Goal: Transaction & Acquisition: Purchase product/service

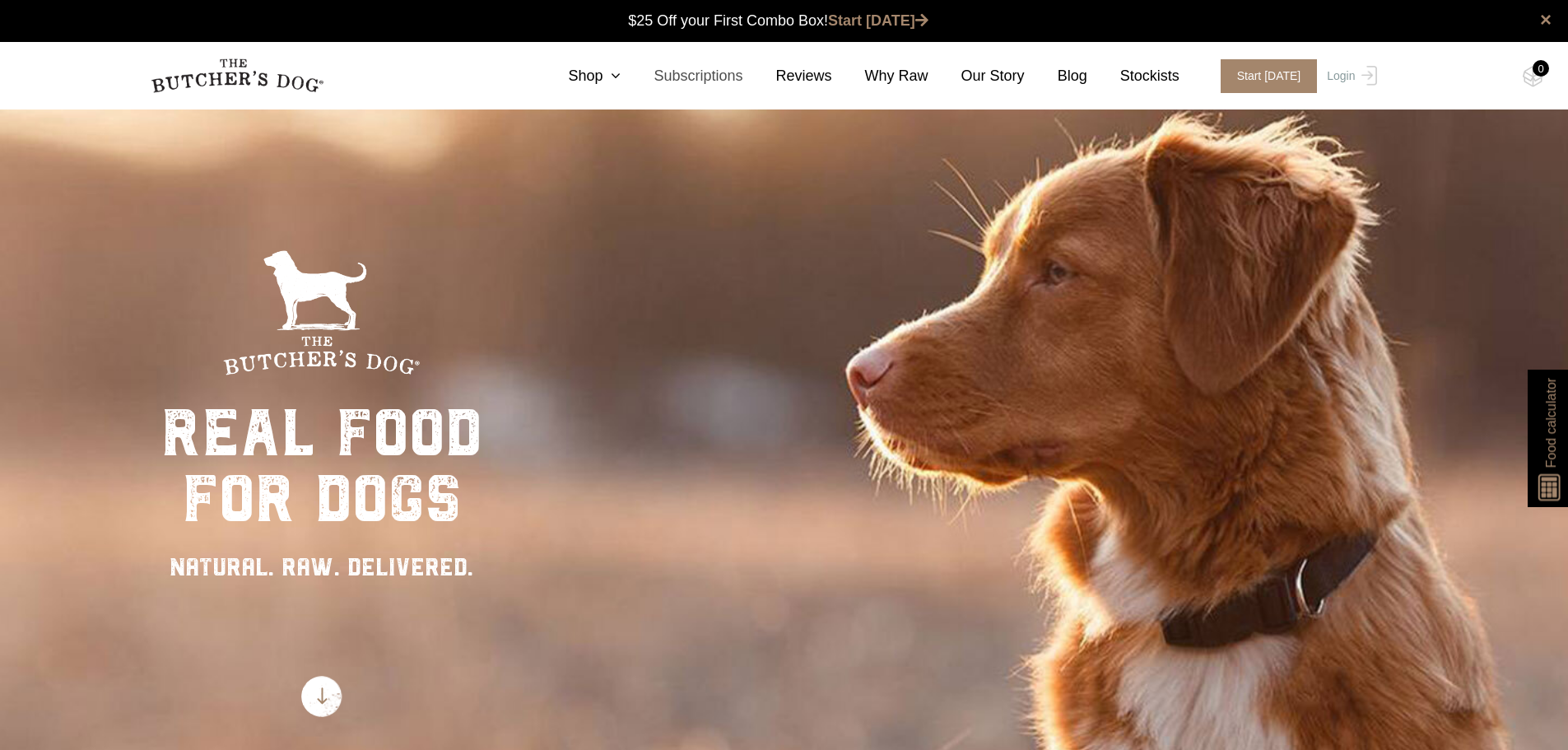
click at [737, 71] on link "Subscriptions" at bounding box center [682, 76] width 121 height 22
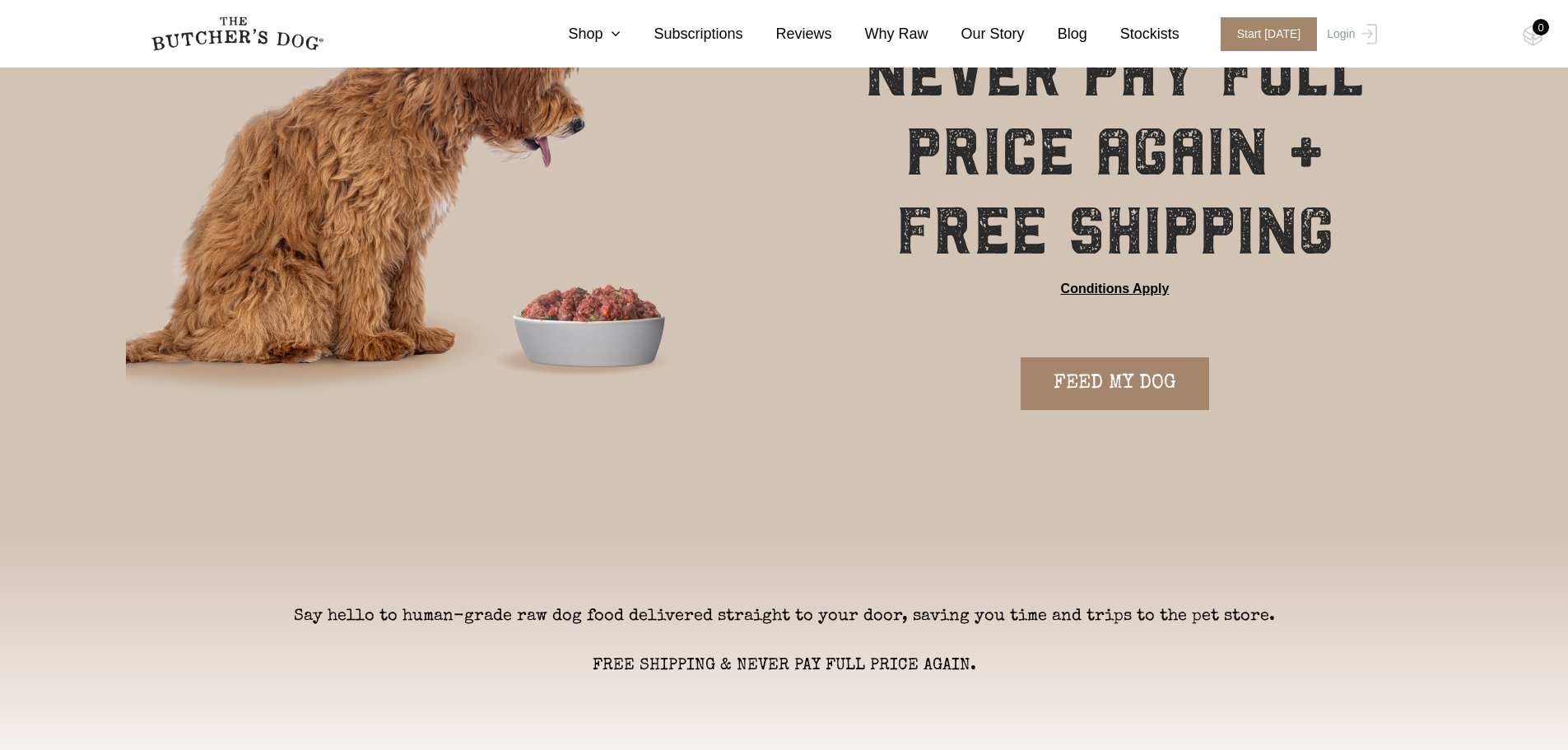
scroll to position [247, 0]
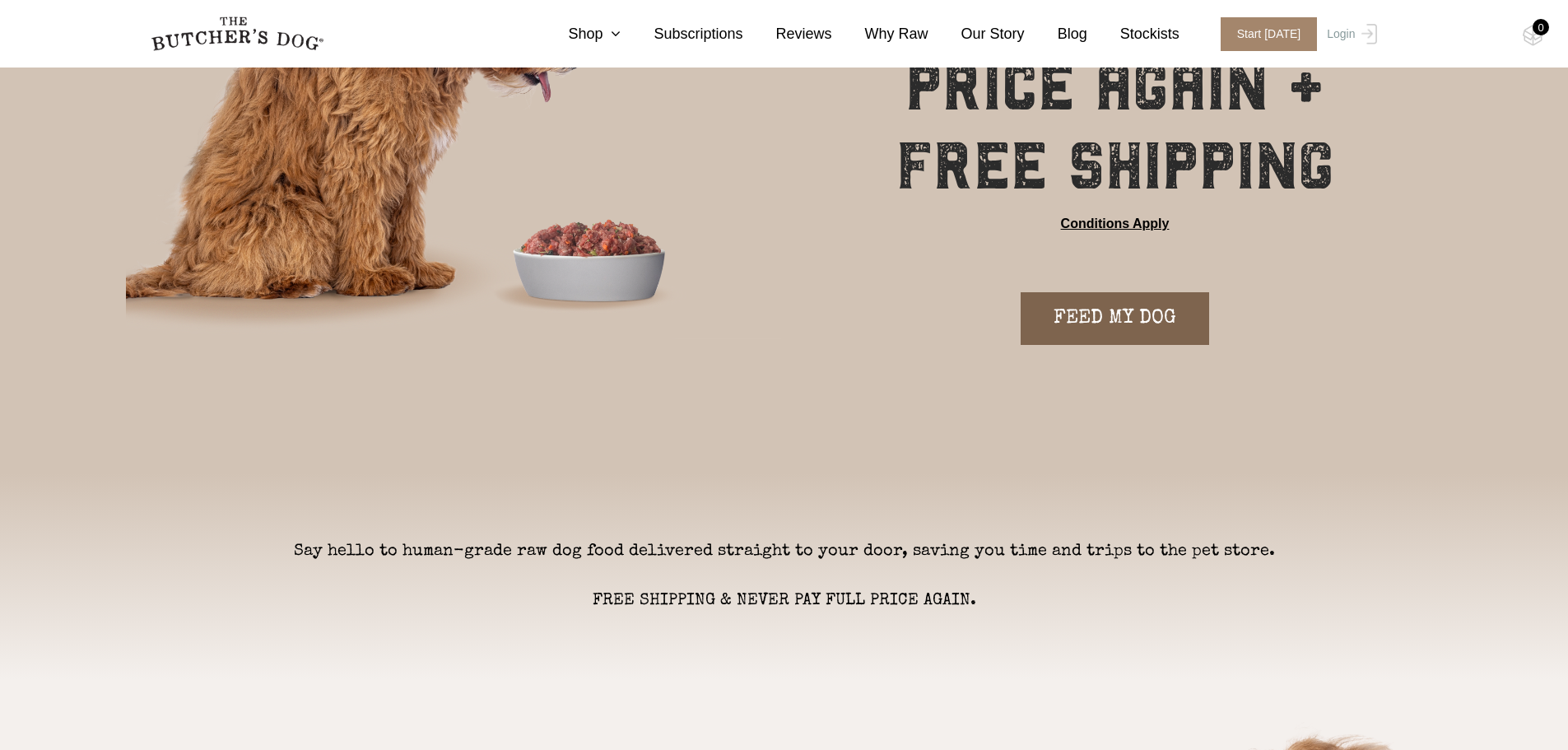
click at [1079, 310] on link "FEED MY DOG" at bounding box center [1114, 318] width 188 height 52
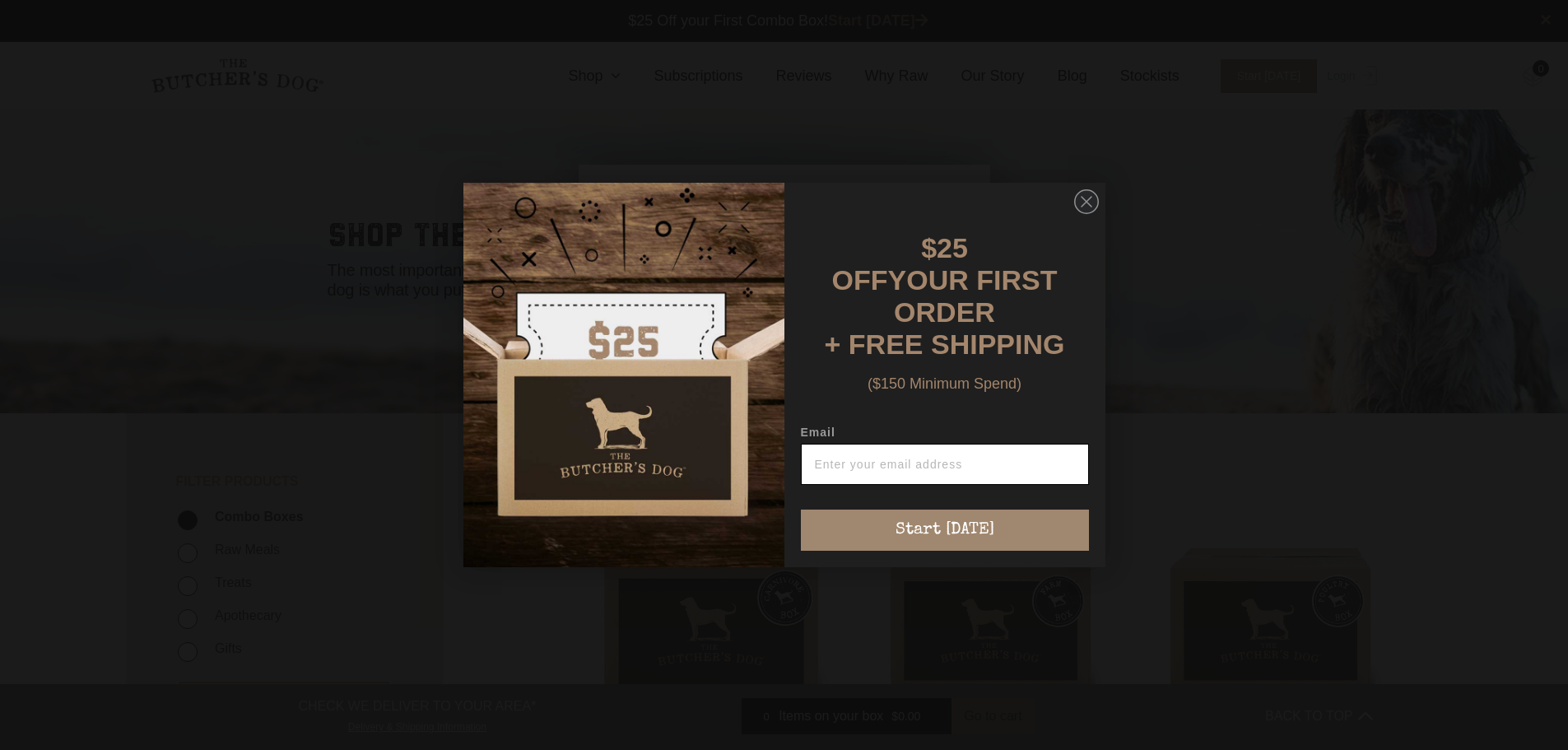
click at [881, 457] on input "Email" at bounding box center [944, 464] width 288 height 41
type input "[DOMAIN_NAME][EMAIL_ADDRESS][DOMAIN_NAME]"
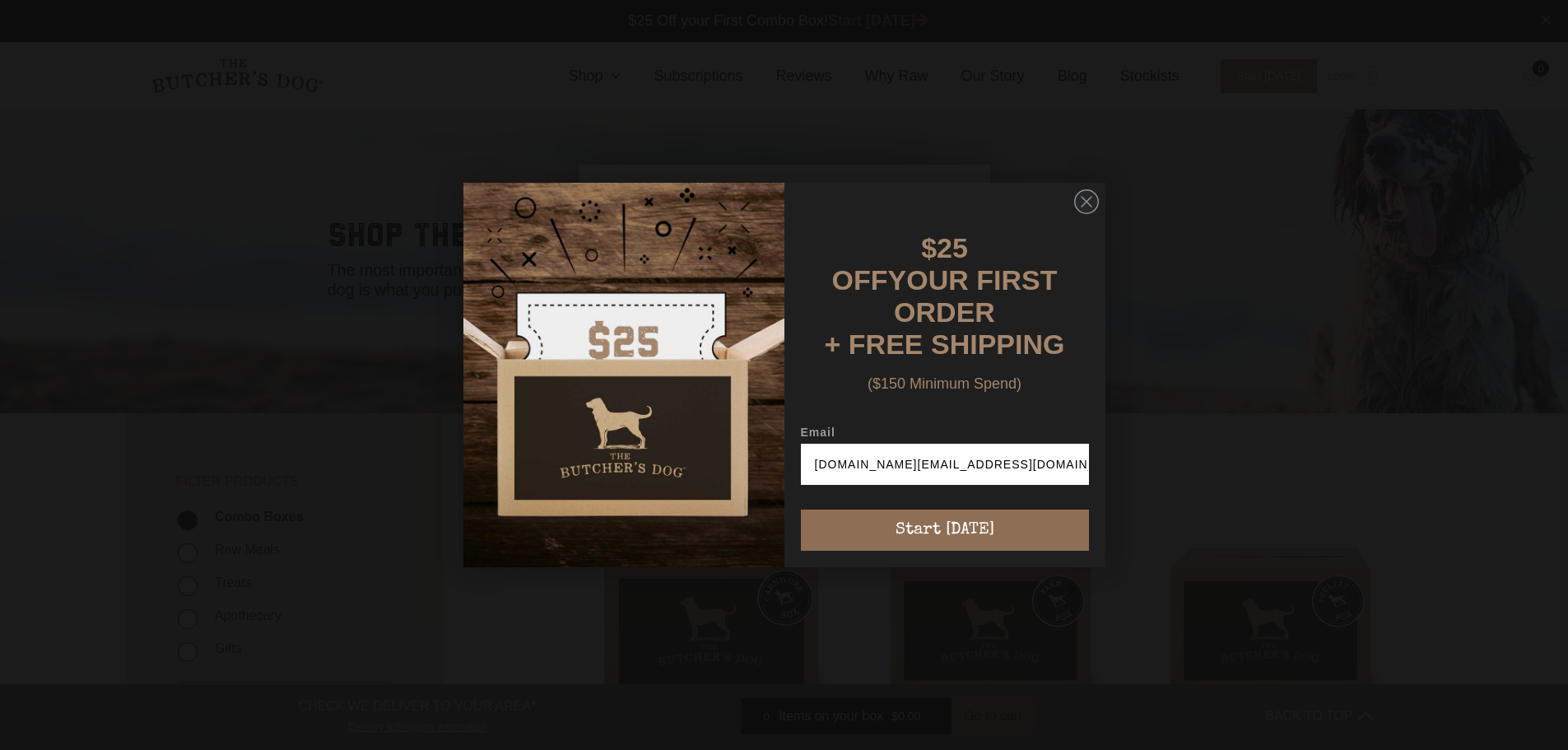
click at [931, 524] on button "Start [DATE]" at bounding box center [944, 530] width 288 height 41
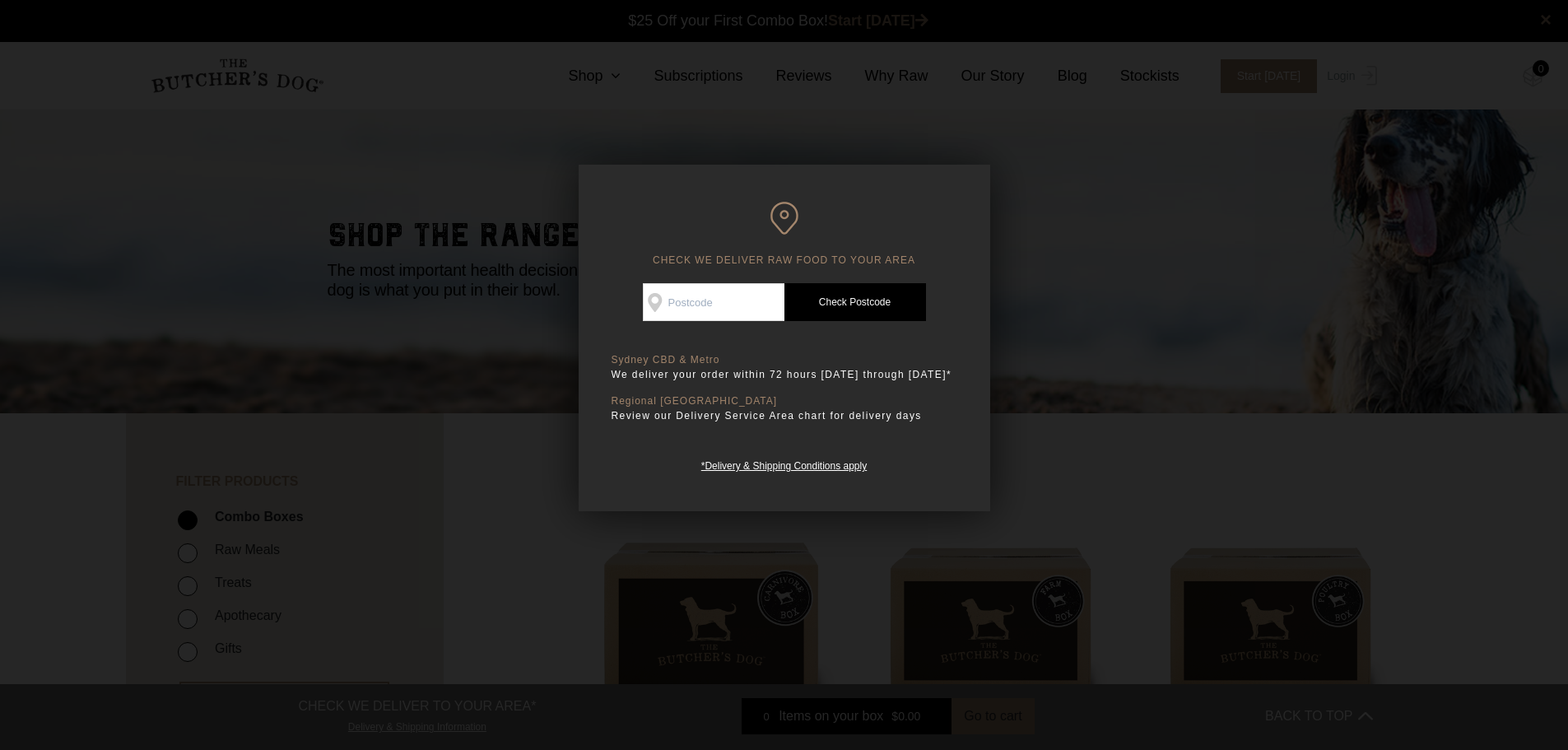
click at [694, 297] on input "Check Availability At" at bounding box center [714, 302] width 142 height 38
type input "2567"
click at [862, 300] on link "Check Postcode" at bounding box center [855, 302] width 142 height 38
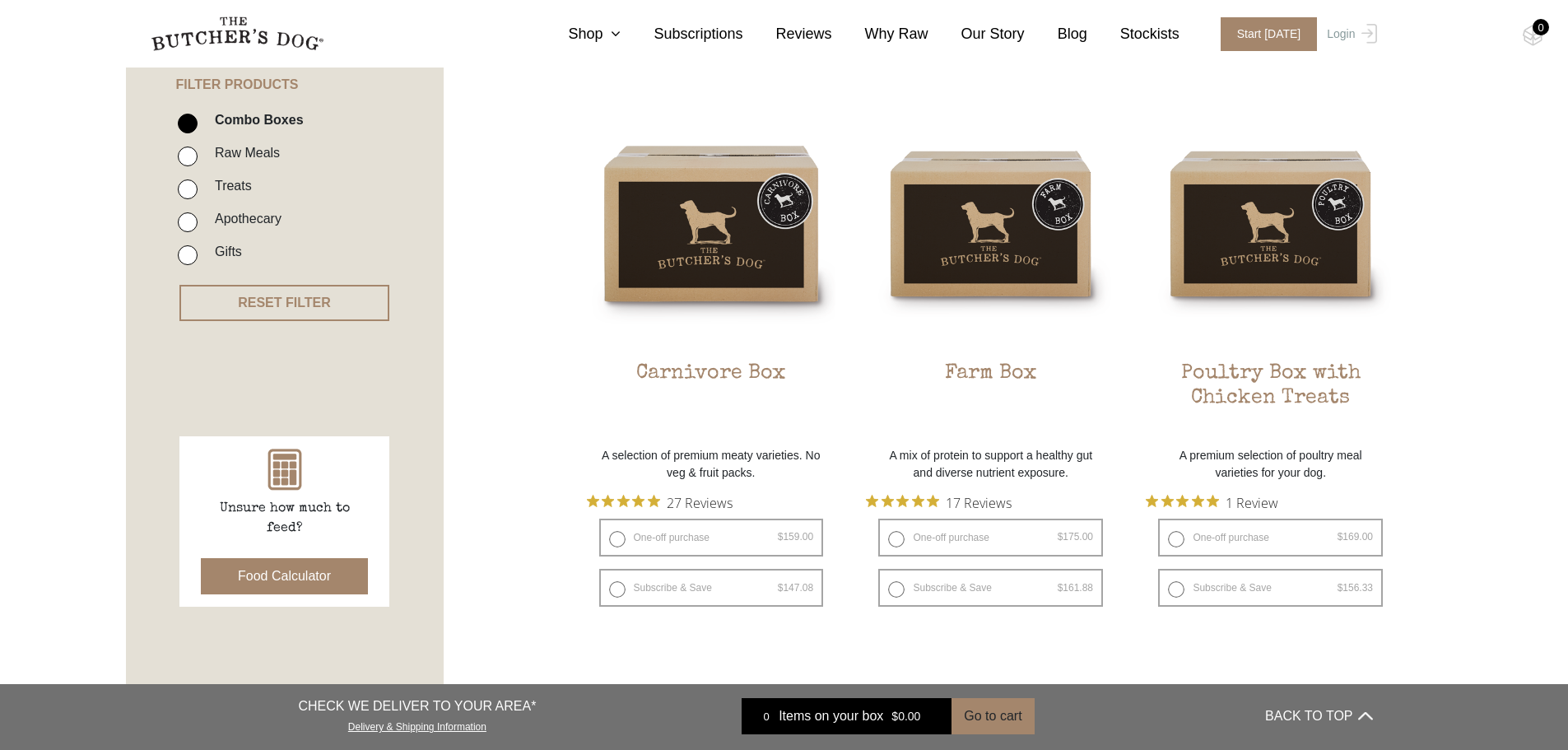
scroll to position [412, 0]
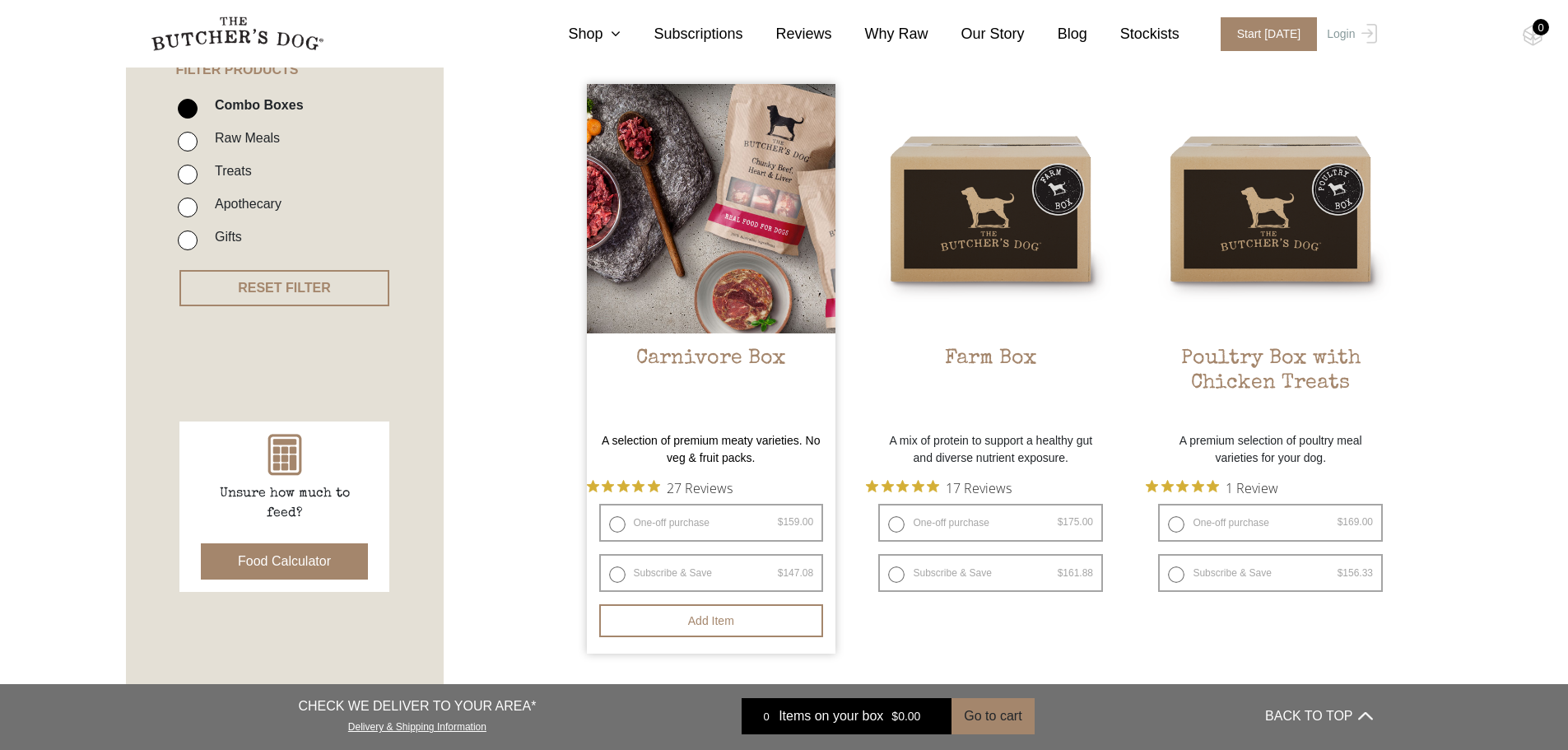
click at [752, 355] on h2 "Carnivore Box" at bounding box center [712, 386] width 250 height 78
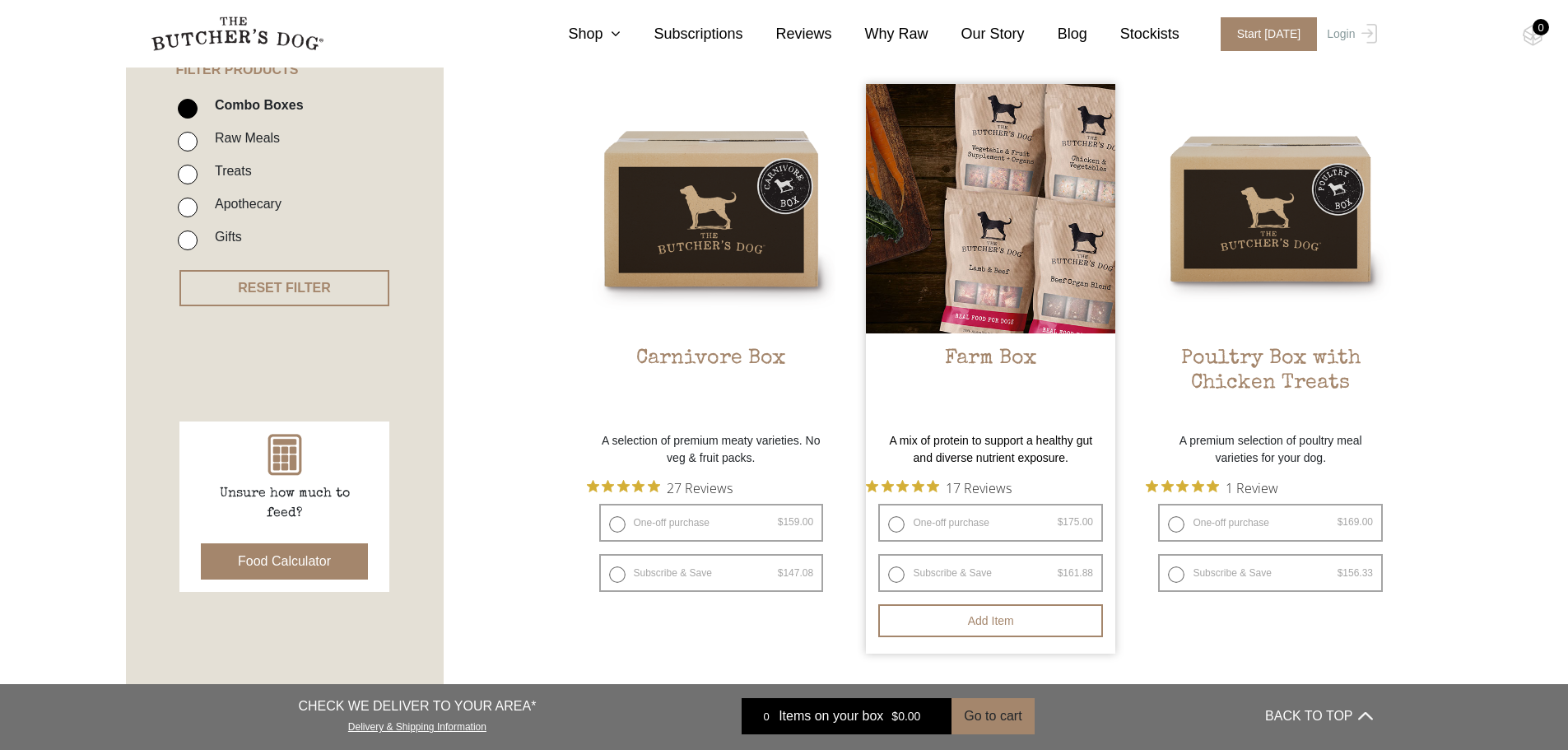
click at [965, 359] on h2 "Farm Box" at bounding box center [990, 386] width 250 height 78
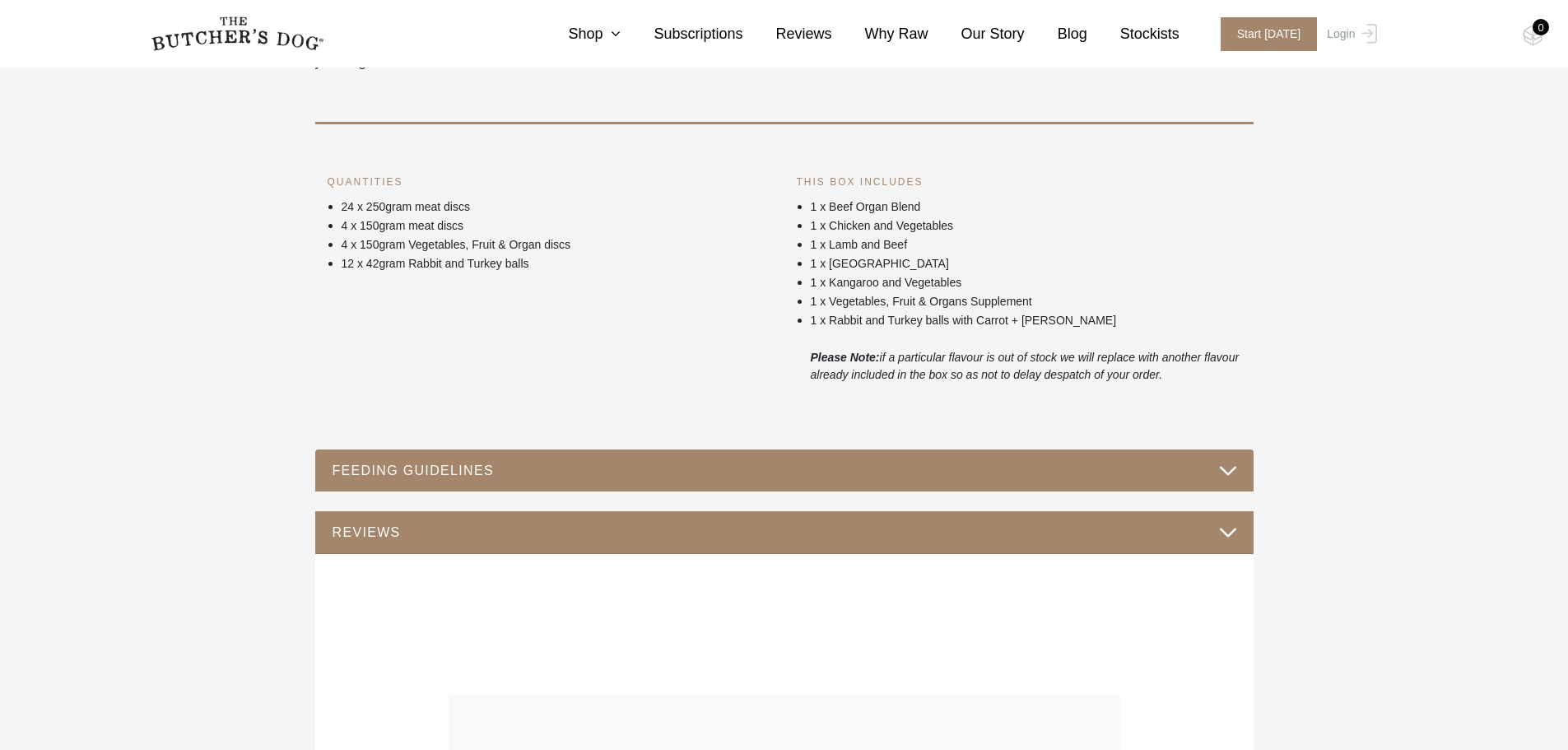
scroll to position [823, 0]
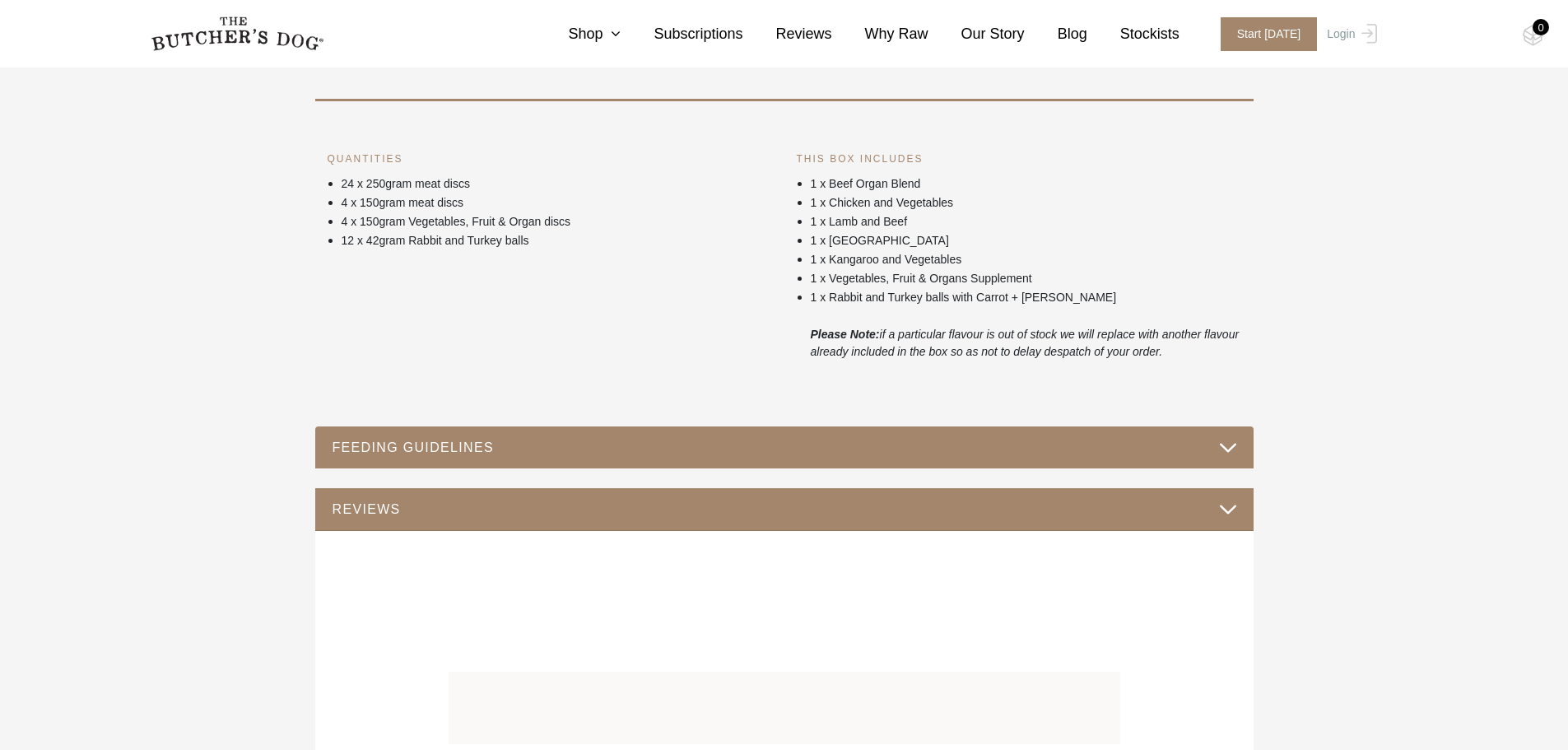
click at [1221, 448] on button "FEEDING GUIDELINES" at bounding box center [784, 447] width 905 height 22
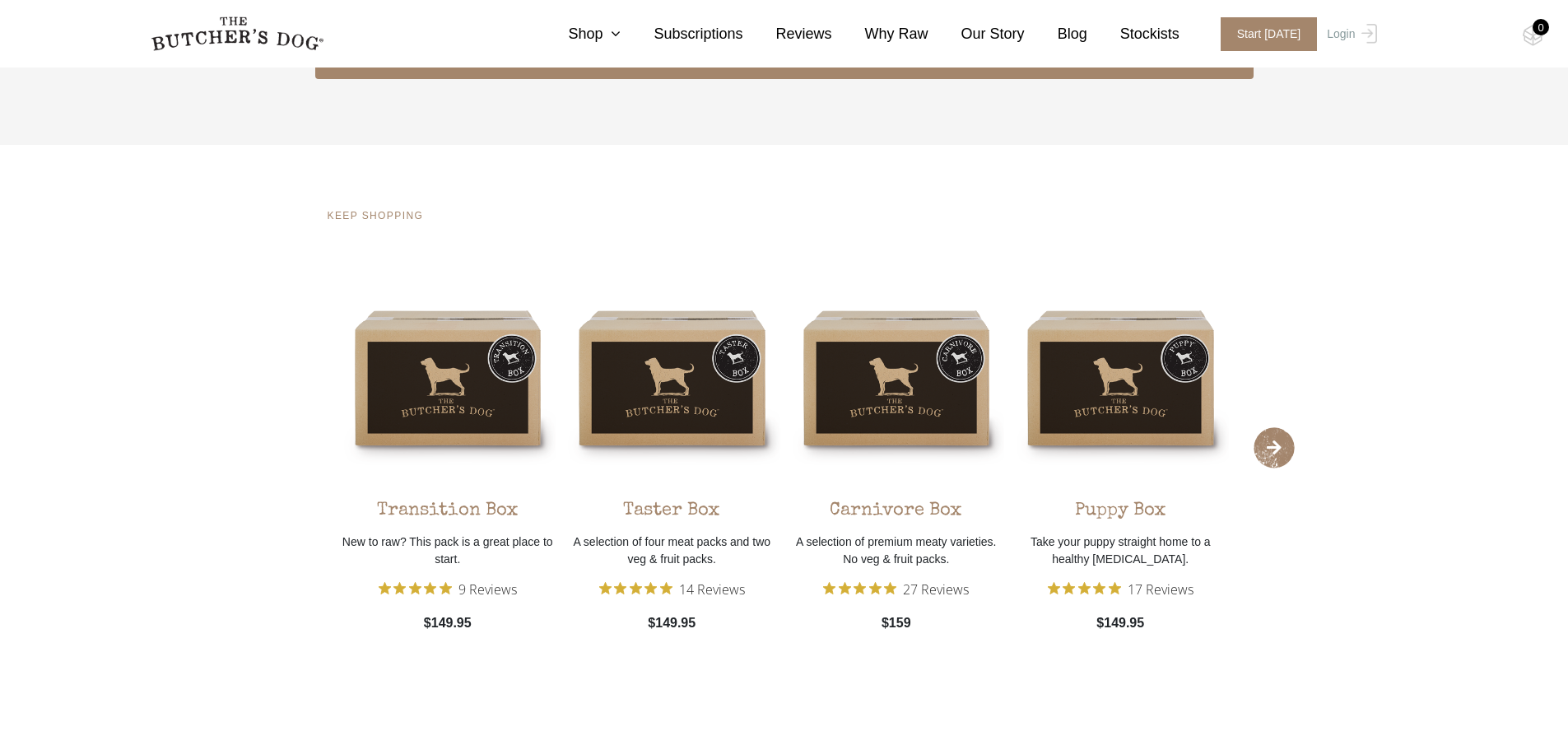
scroll to position [1646, 0]
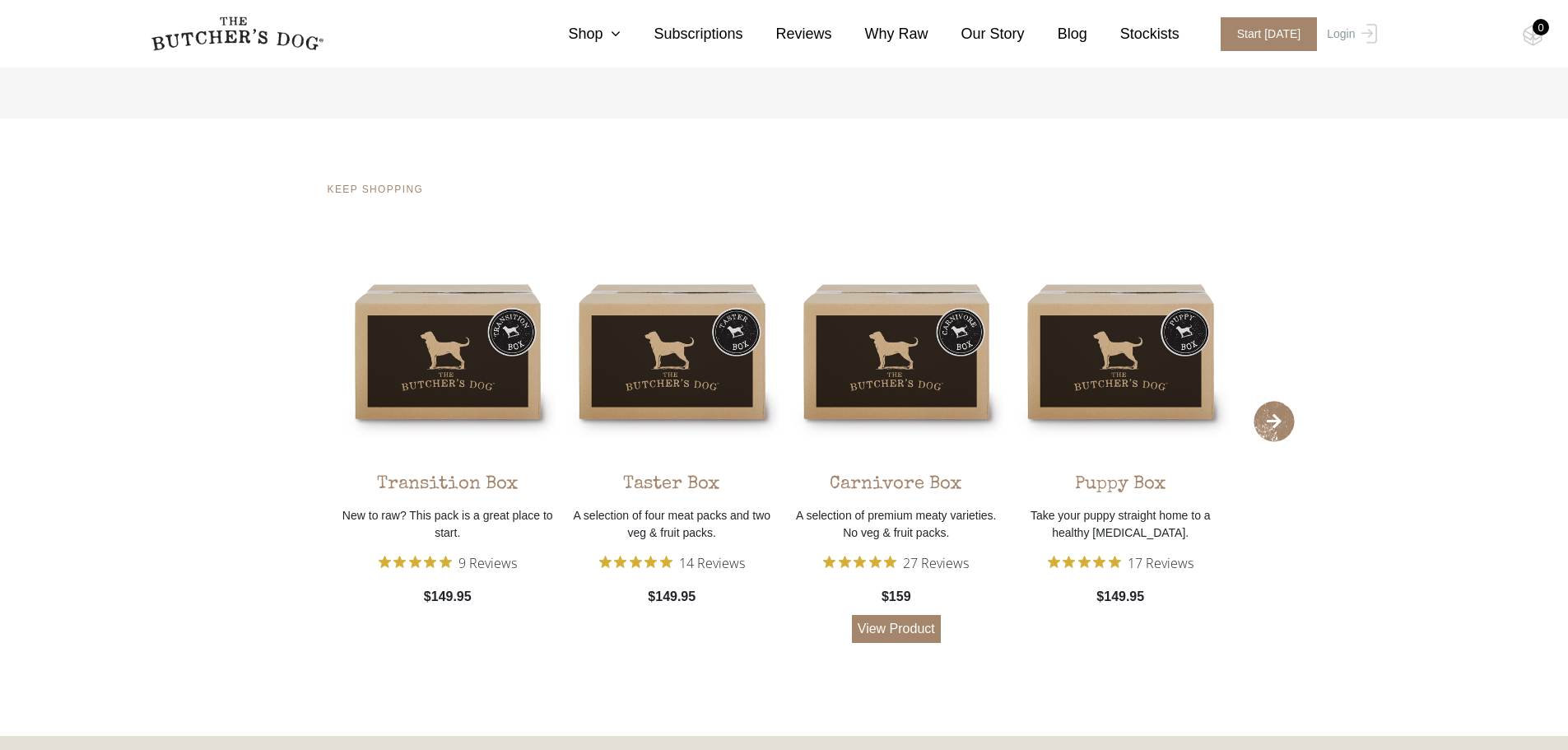
click at [906, 615] on link "View Product" at bounding box center [896, 629] width 89 height 28
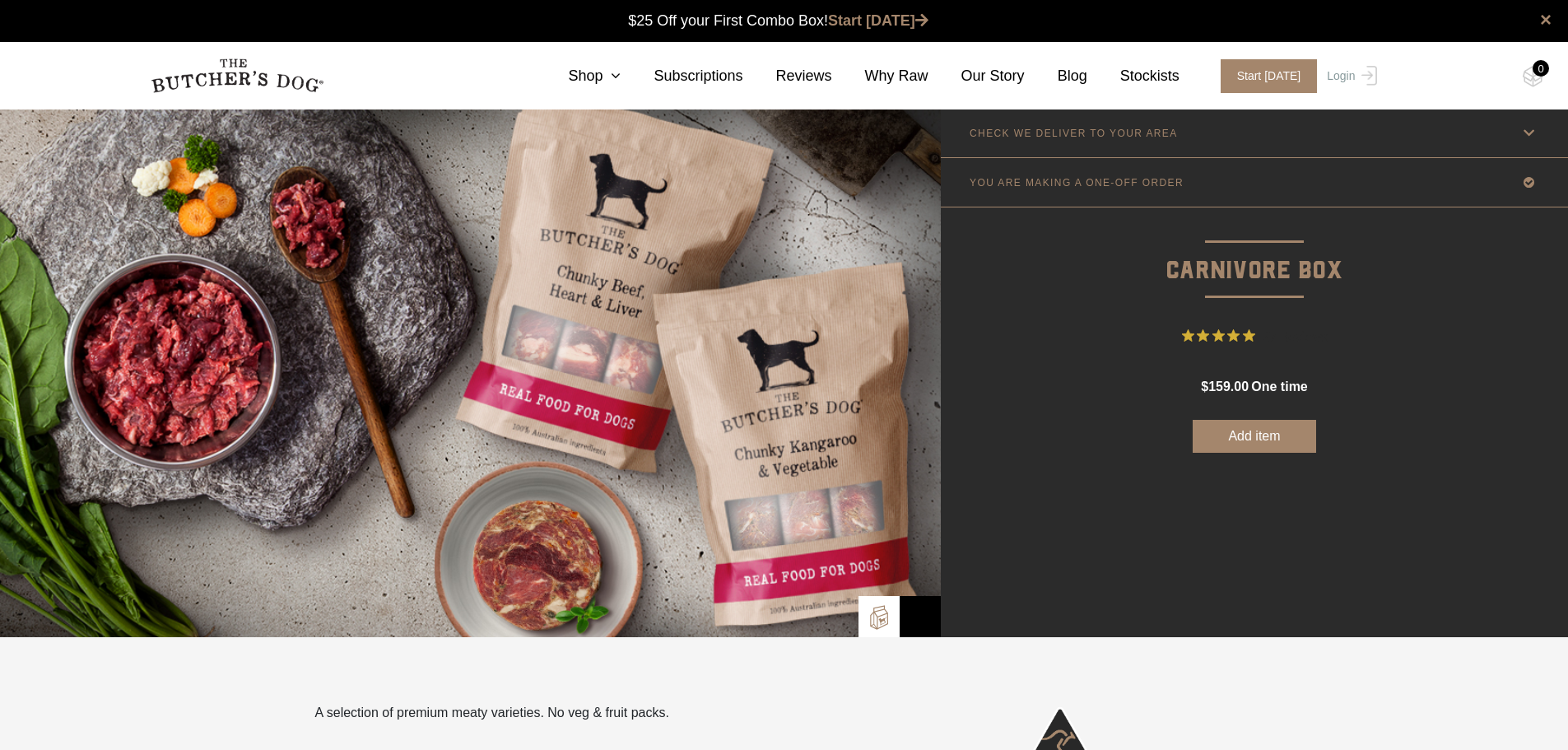
click at [1243, 432] on button "Add item" at bounding box center [1254, 436] width 123 height 33
click at [854, 18] on link "Start [DATE]" at bounding box center [877, 21] width 100 height 17
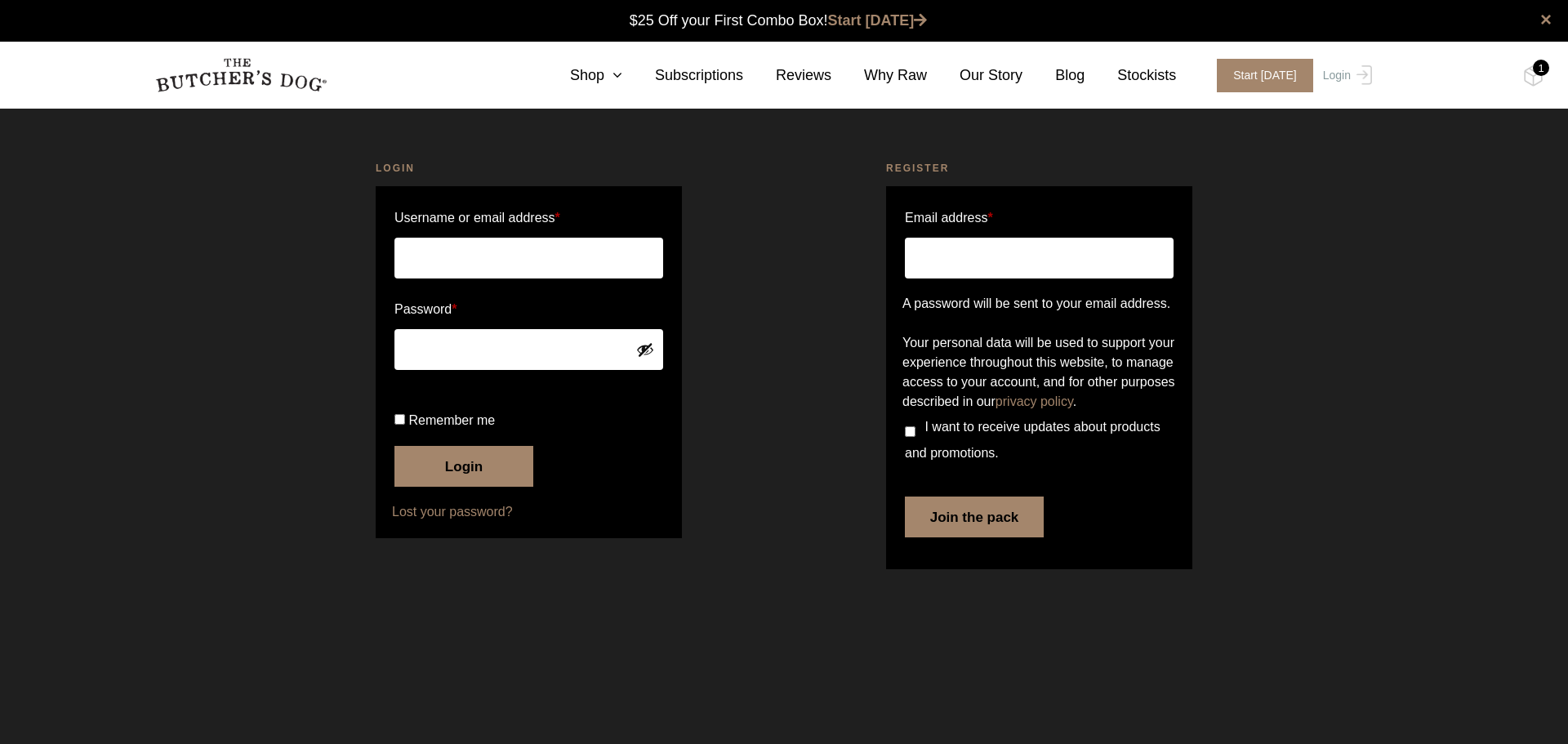
click at [945, 252] on input "Email address *" at bounding box center [1039, 258] width 269 height 41
type input "amy.dunlop@orionworldwide.com"
click at [1005, 537] on button "Join the pack" at bounding box center [974, 516] width 139 height 41
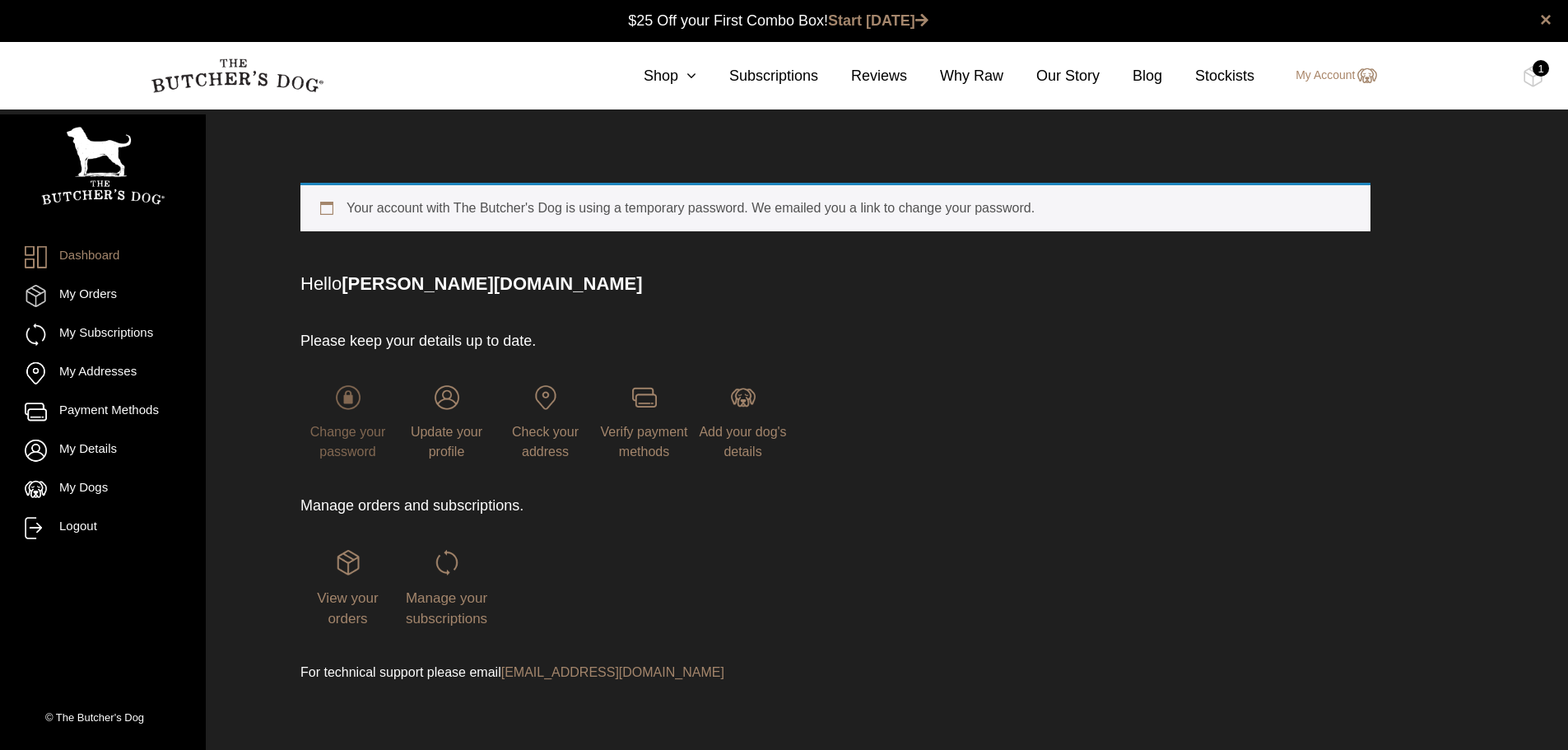
click at [356, 425] on span "Change your password" at bounding box center [348, 441] width 76 height 34
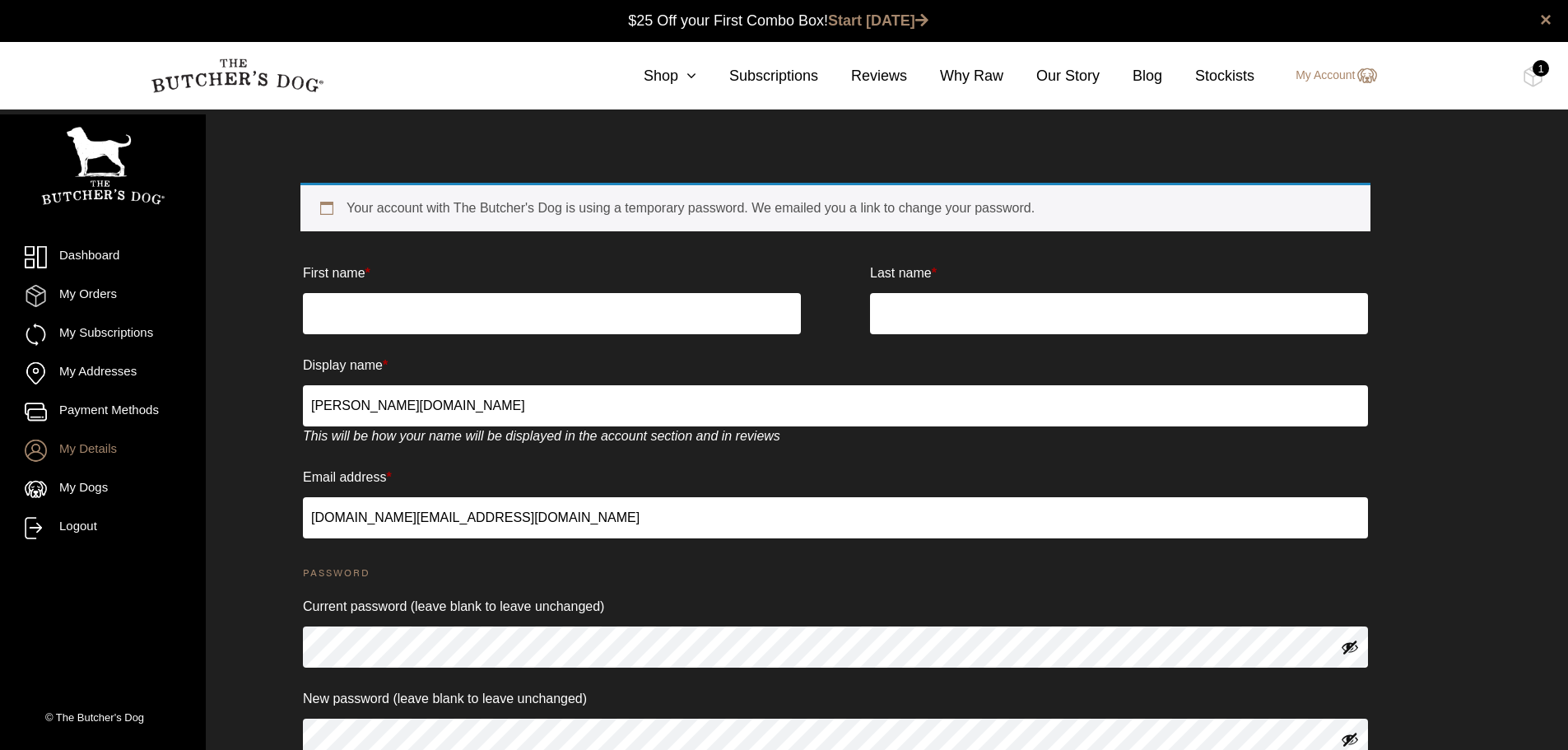
click at [402, 316] on input "First name *" at bounding box center [552, 313] width 498 height 41
type input "[PERSON_NAME]"
type input "Dunlop"
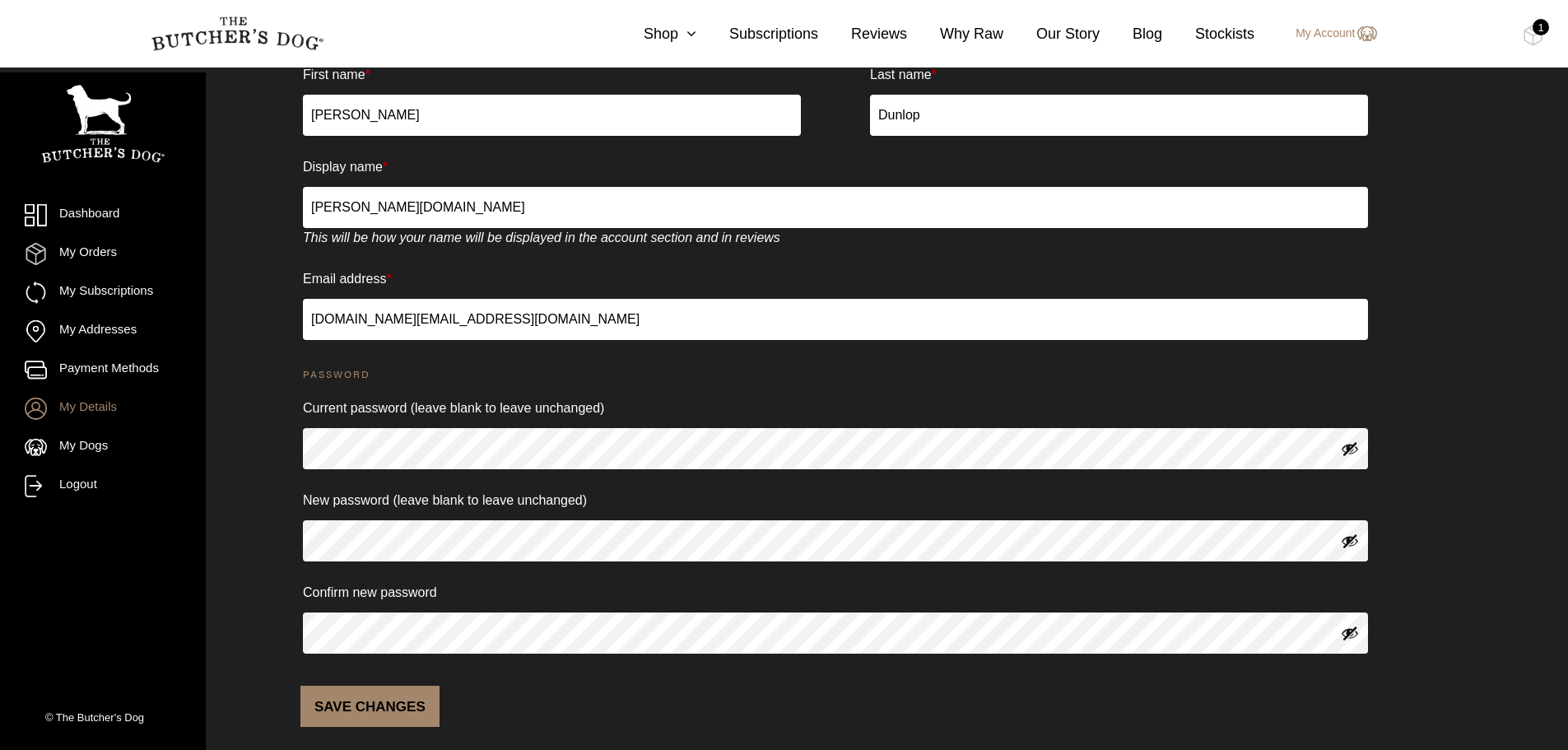
scroll to position [217, 0]
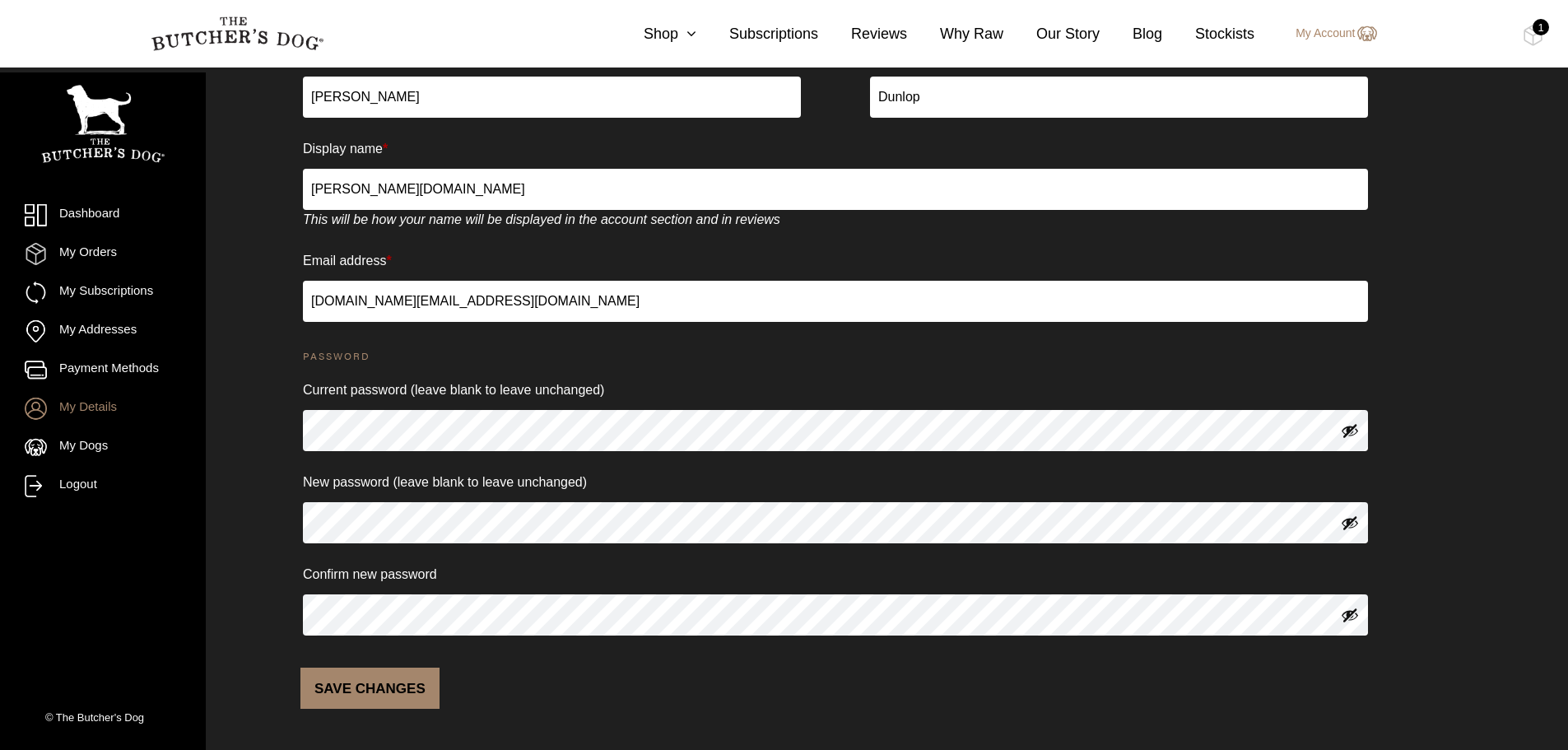
click at [408, 677] on button "Save changes" at bounding box center [369, 688] width 139 height 41
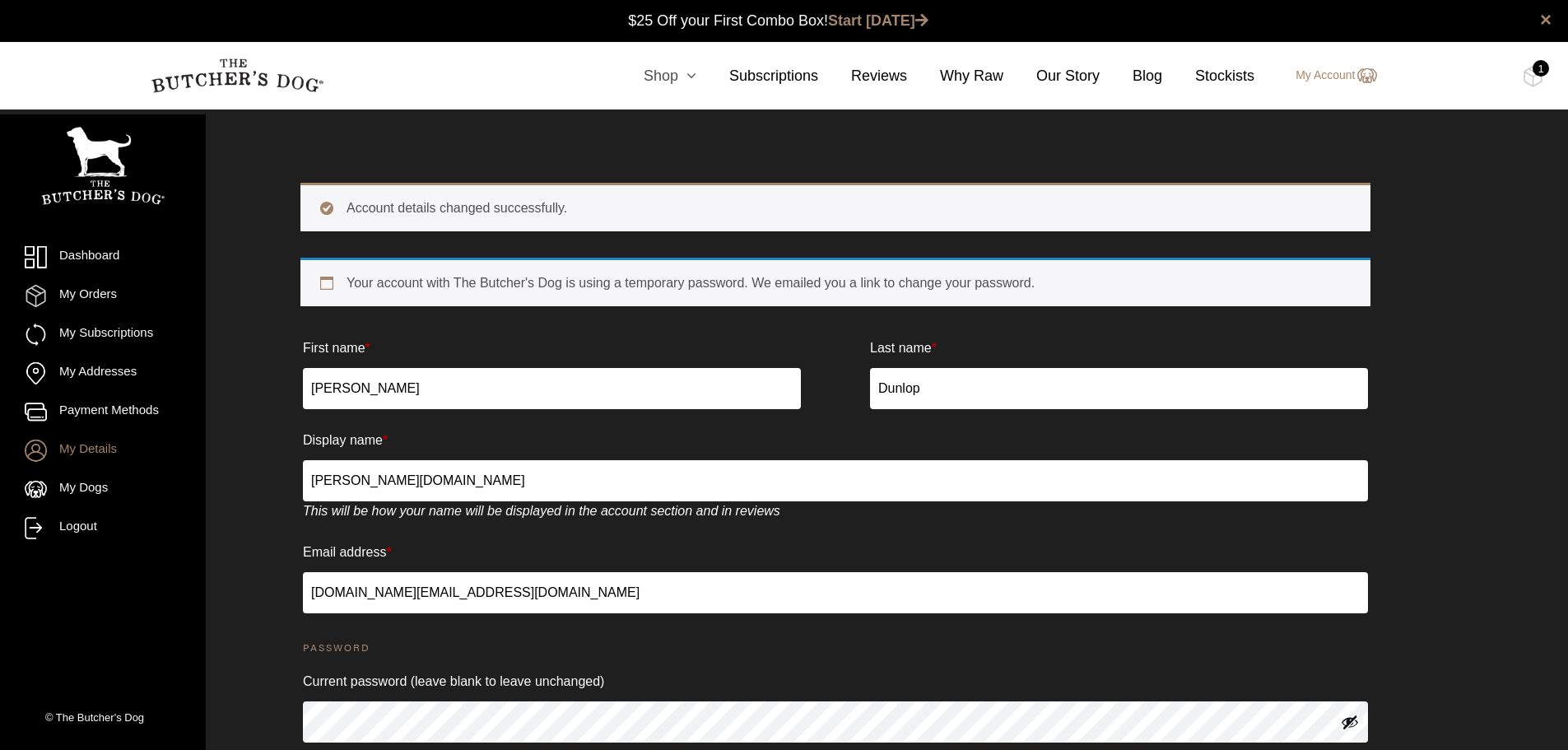
click at [696, 73] on icon at bounding box center [687, 76] width 18 height 15
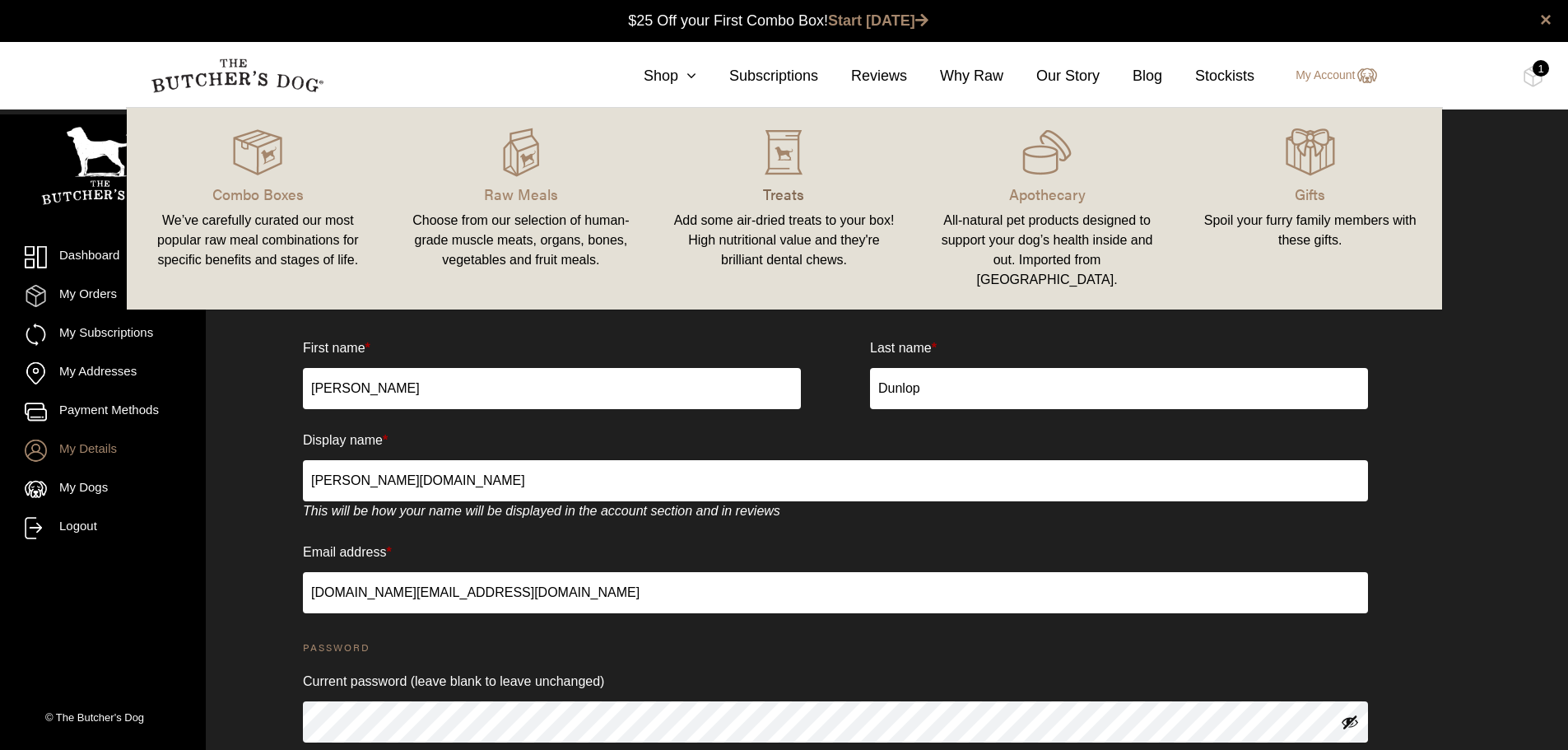
click at [744, 202] on p "Treats" at bounding box center [784, 194] width 224 height 22
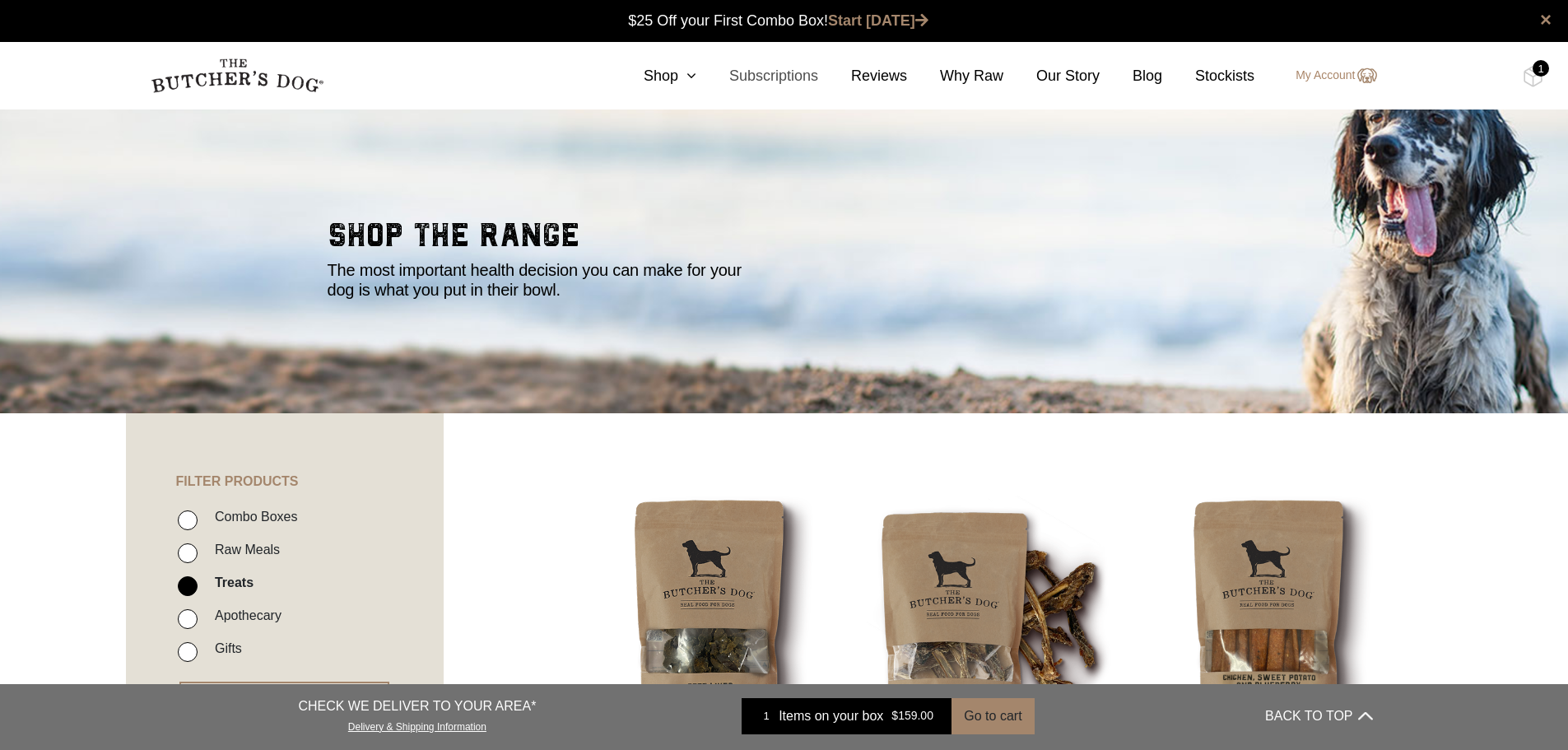
click at [783, 79] on link "Subscriptions" at bounding box center [757, 76] width 121 height 22
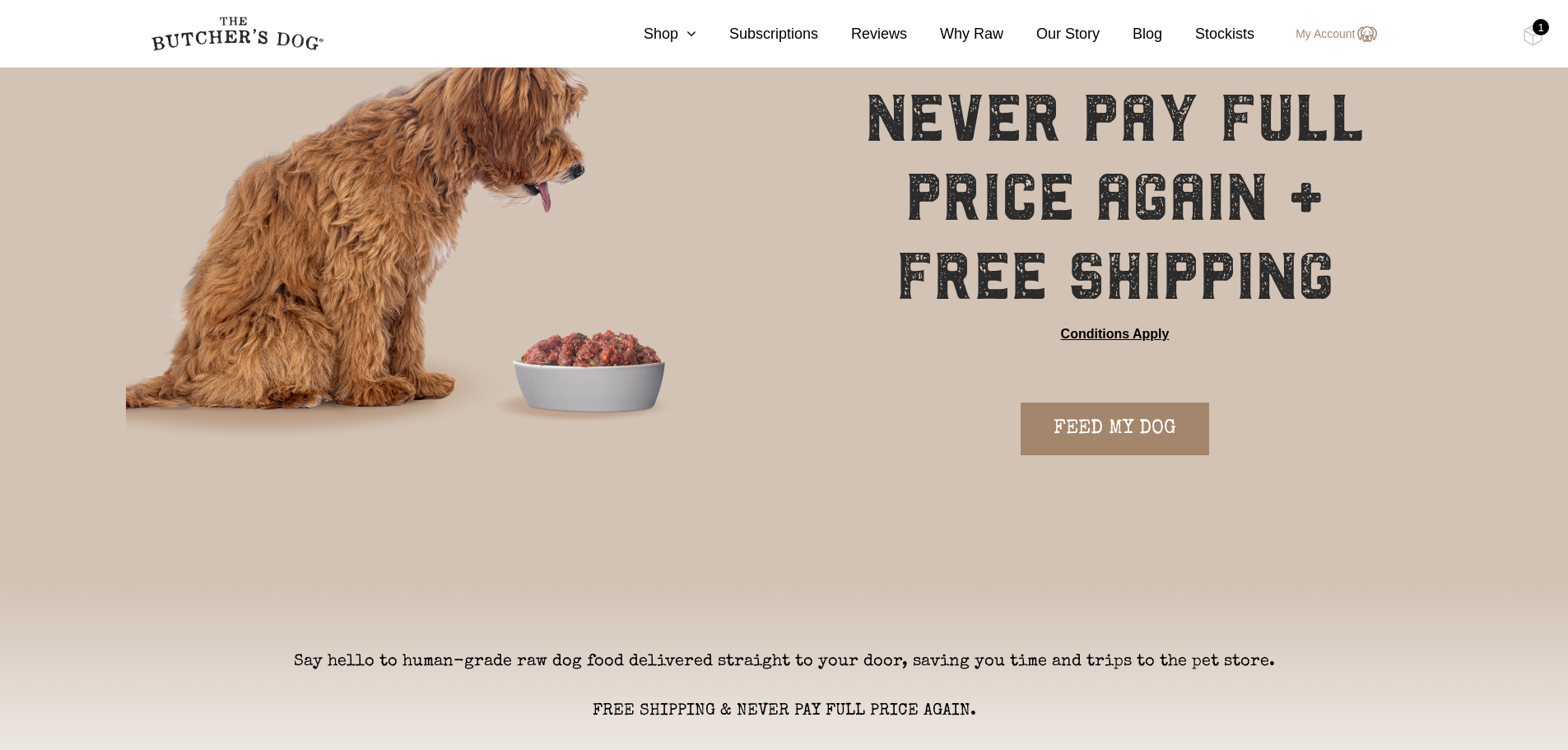
scroll to position [329, 0]
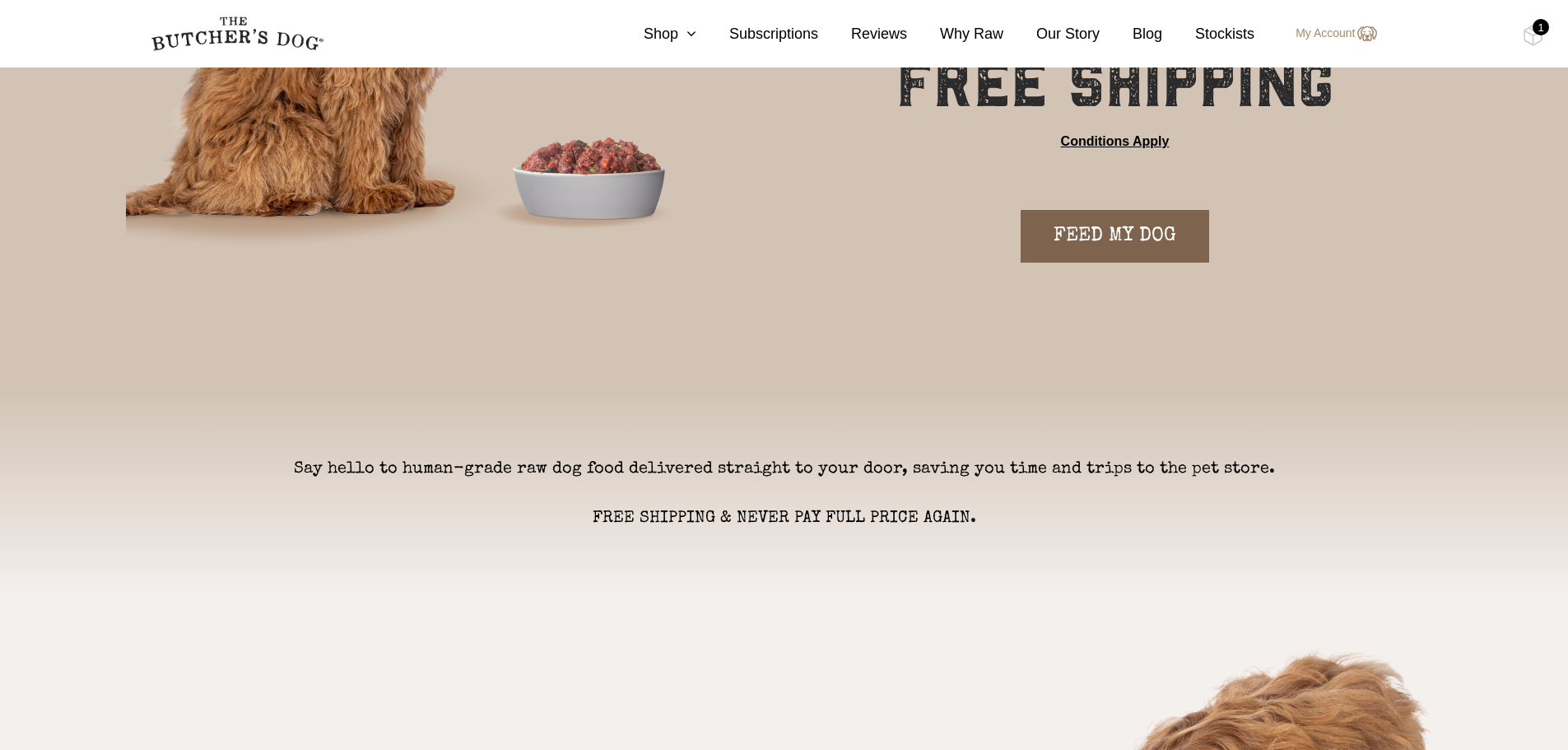
click at [1043, 237] on link "FEED MY DOG" at bounding box center [1114, 236] width 188 height 52
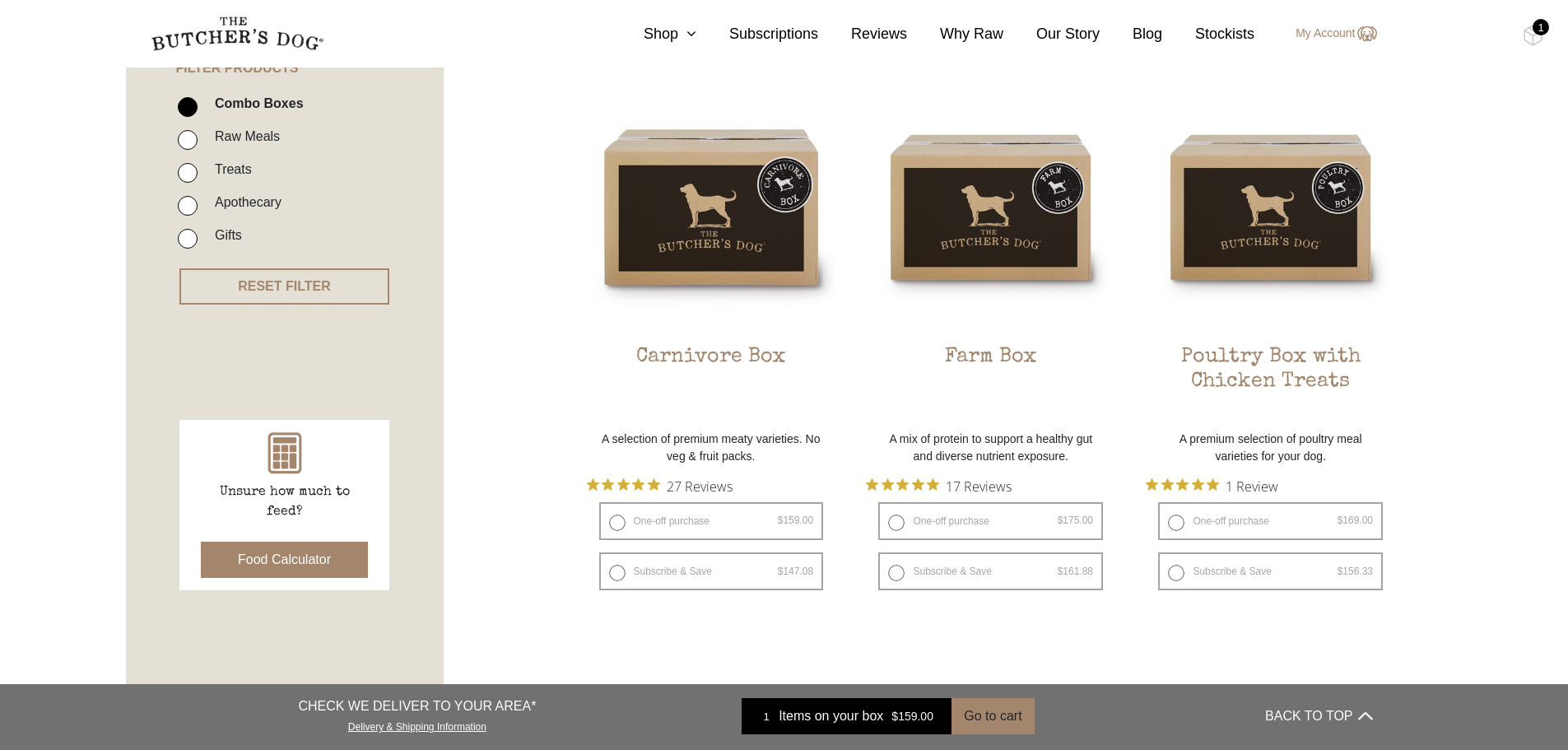
scroll to position [576, 0]
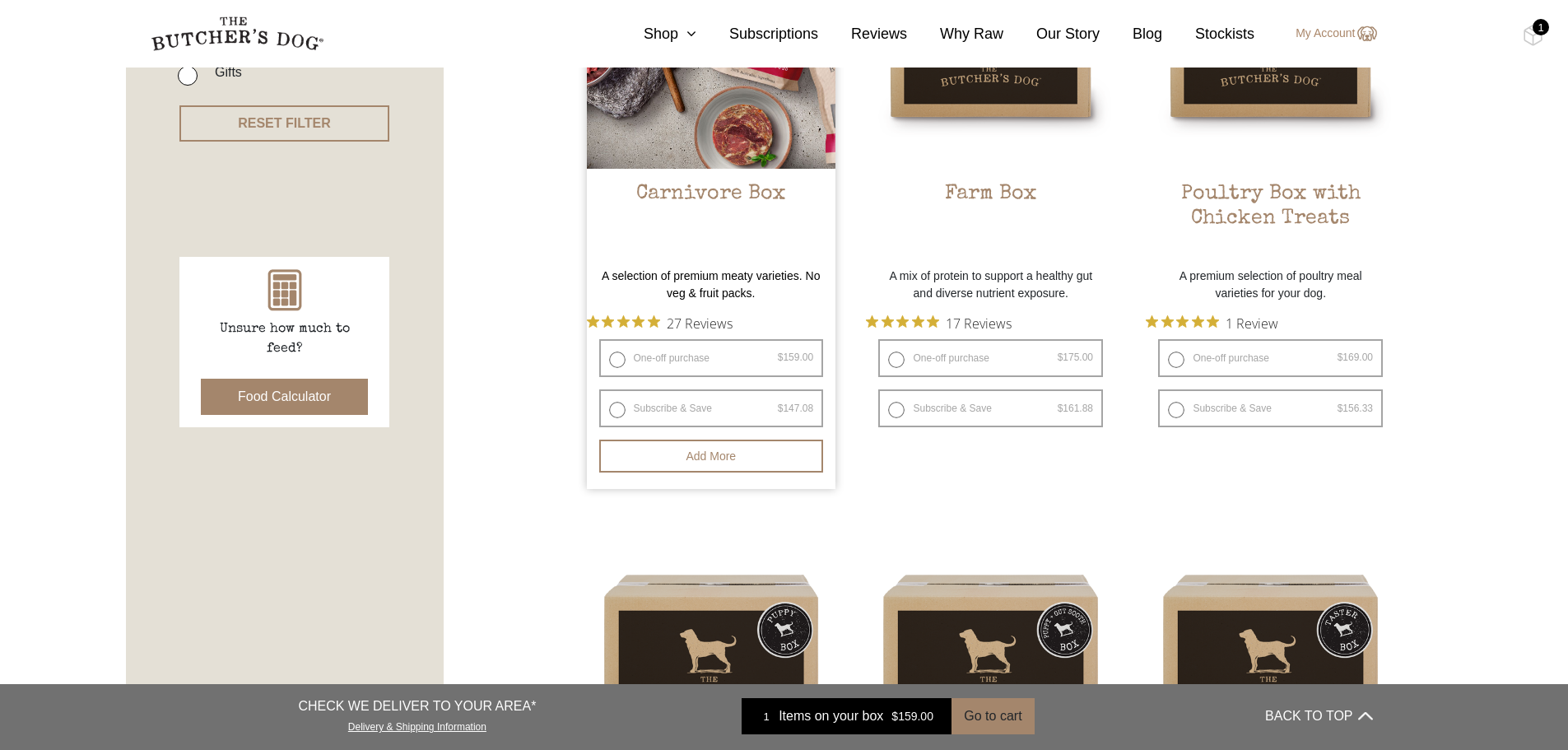
click at [611, 402] on label "Subscribe & Save $ 159.00 Original price was: $159.00. $ 147.08 Current price i…" at bounding box center [711, 407] width 224 height 38
radio input "true"
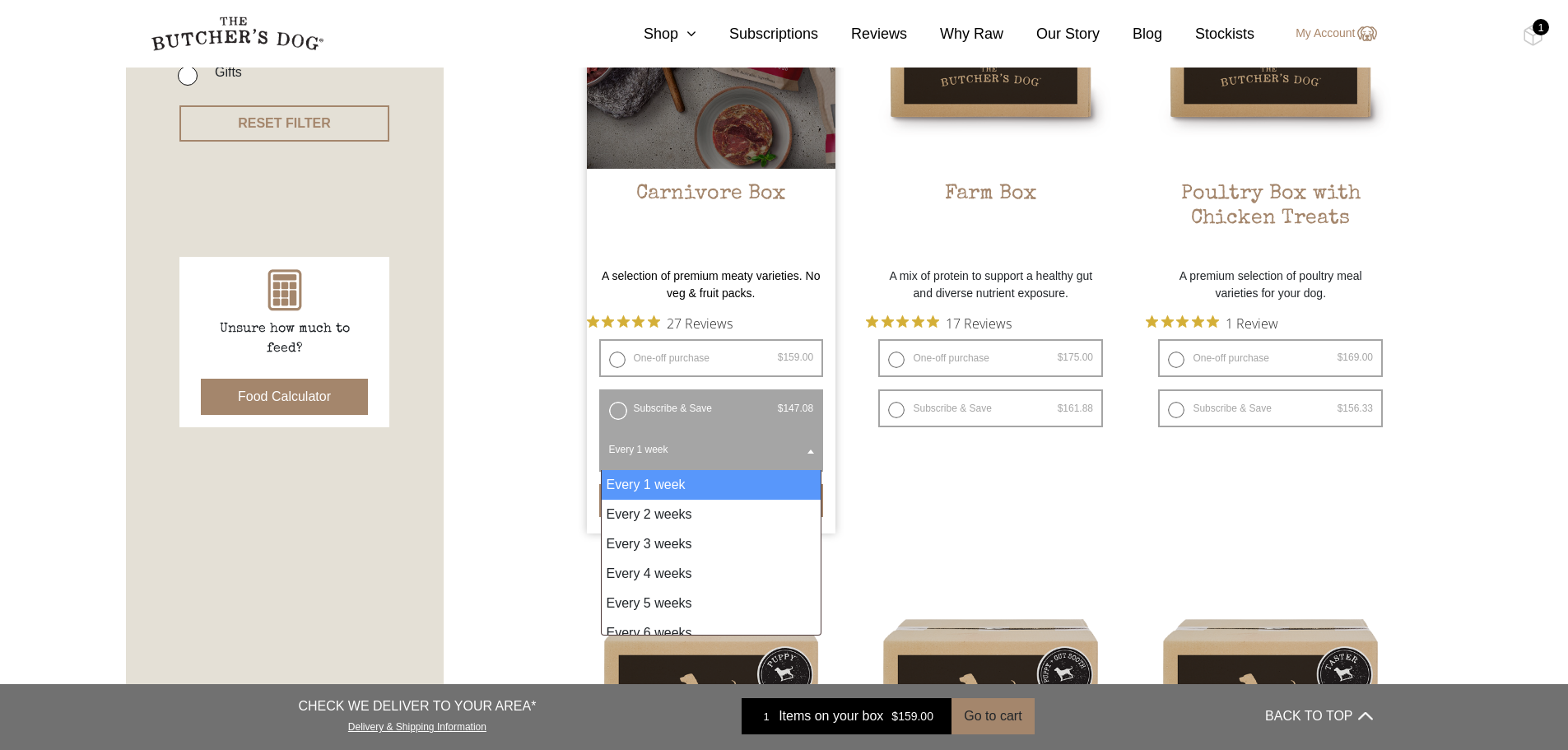
click at [810, 451] on b at bounding box center [811, 451] width 7 height 4
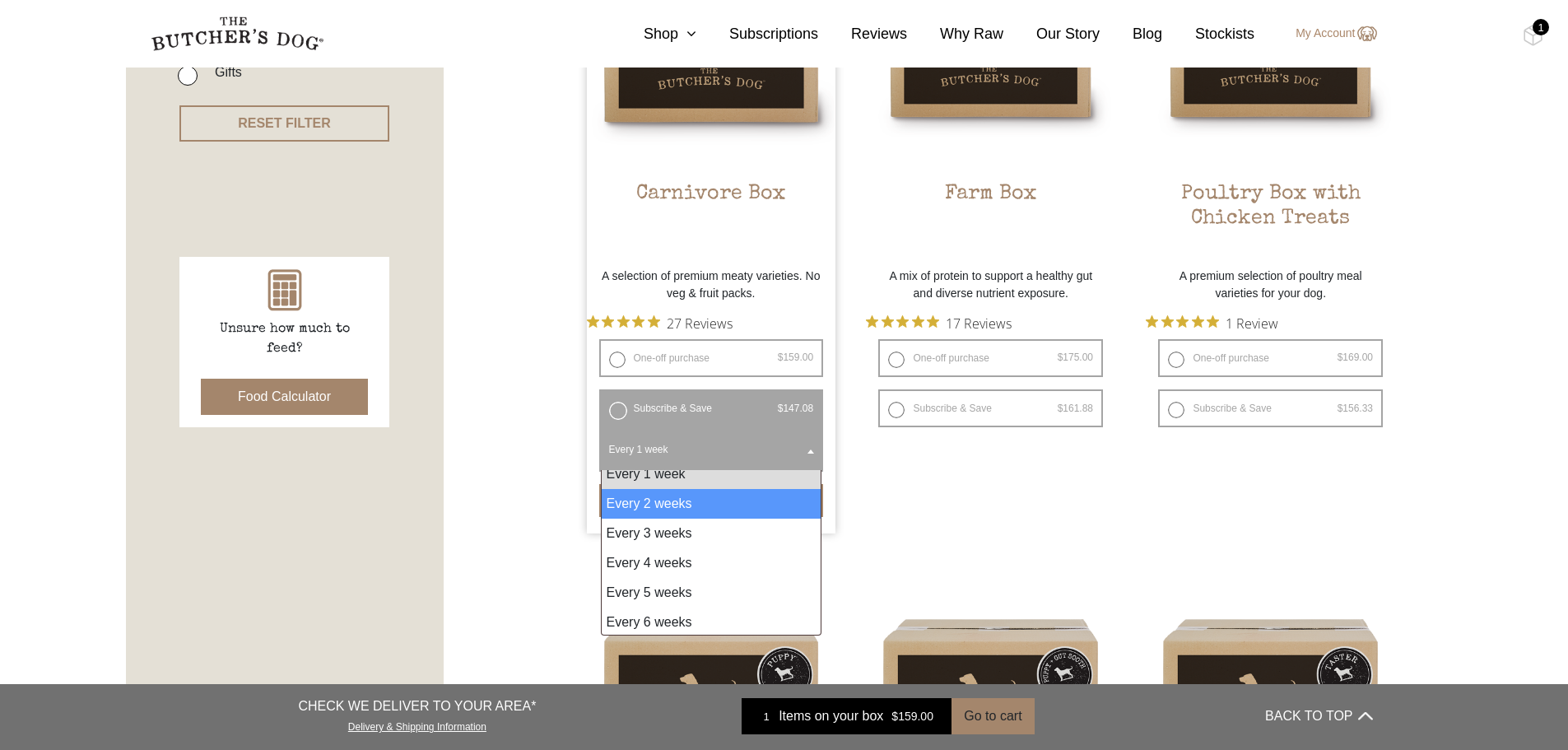
scroll to position [13, 0]
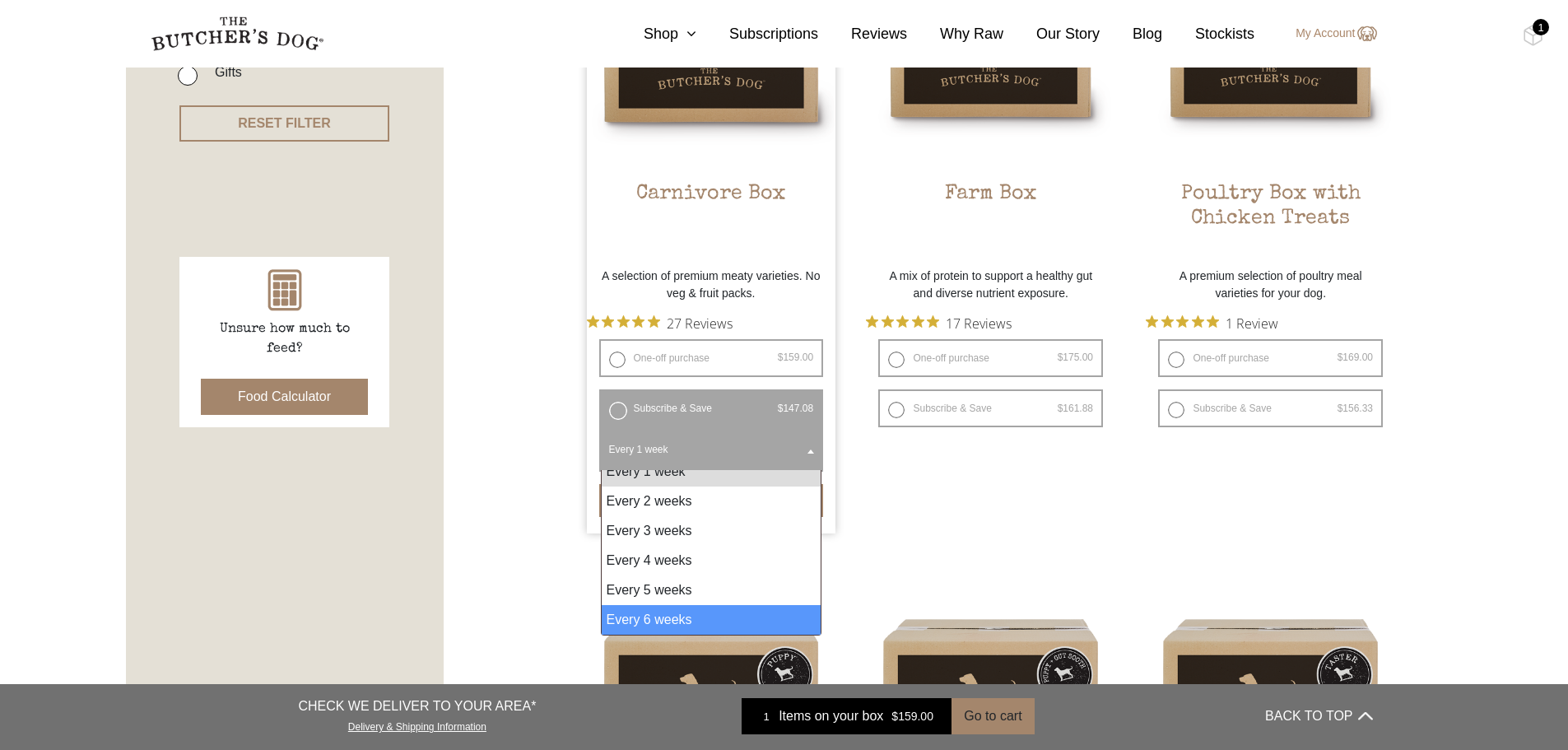
select select "6_week"
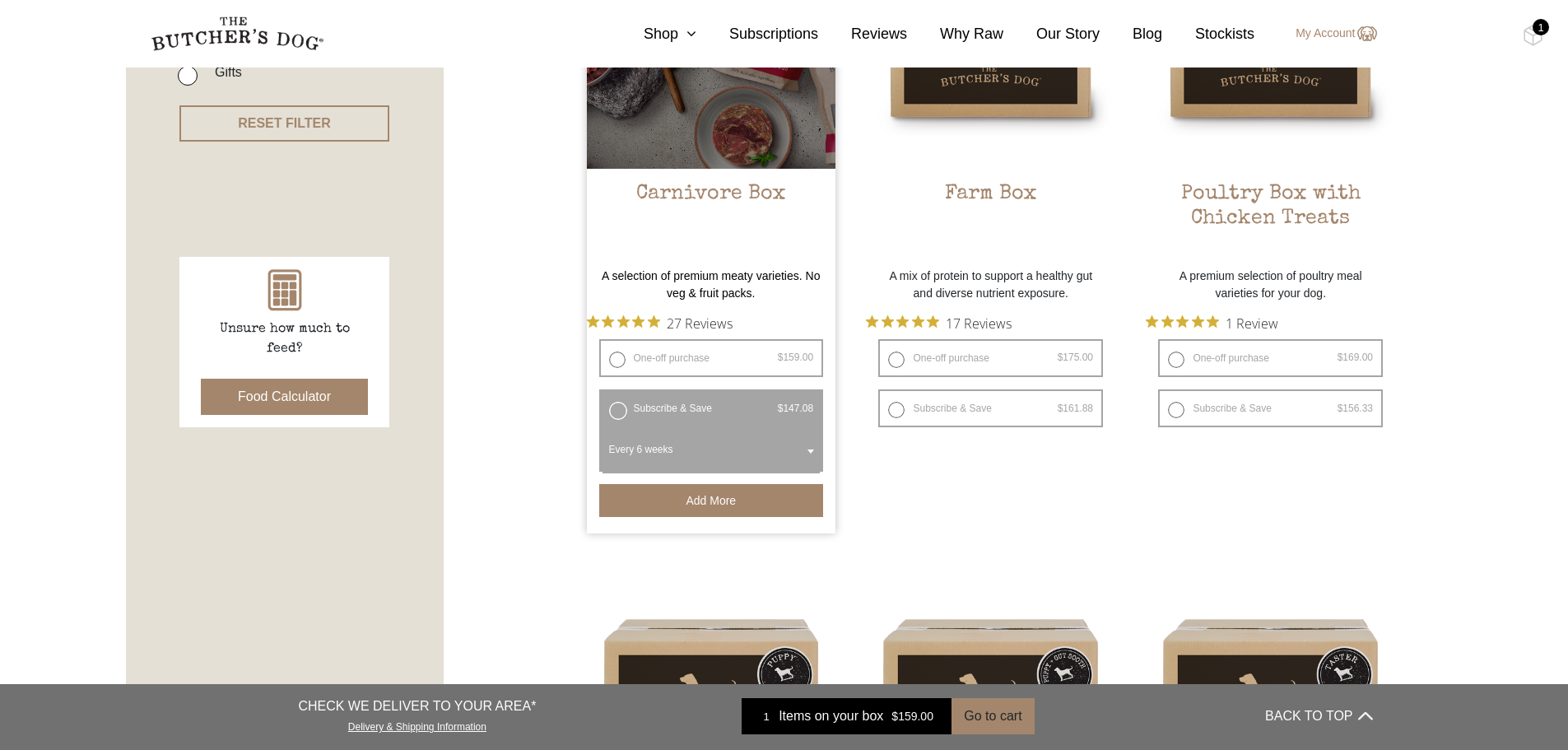
click at [735, 509] on button "Add more" at bounding box center [711, 500] width 224 height 33
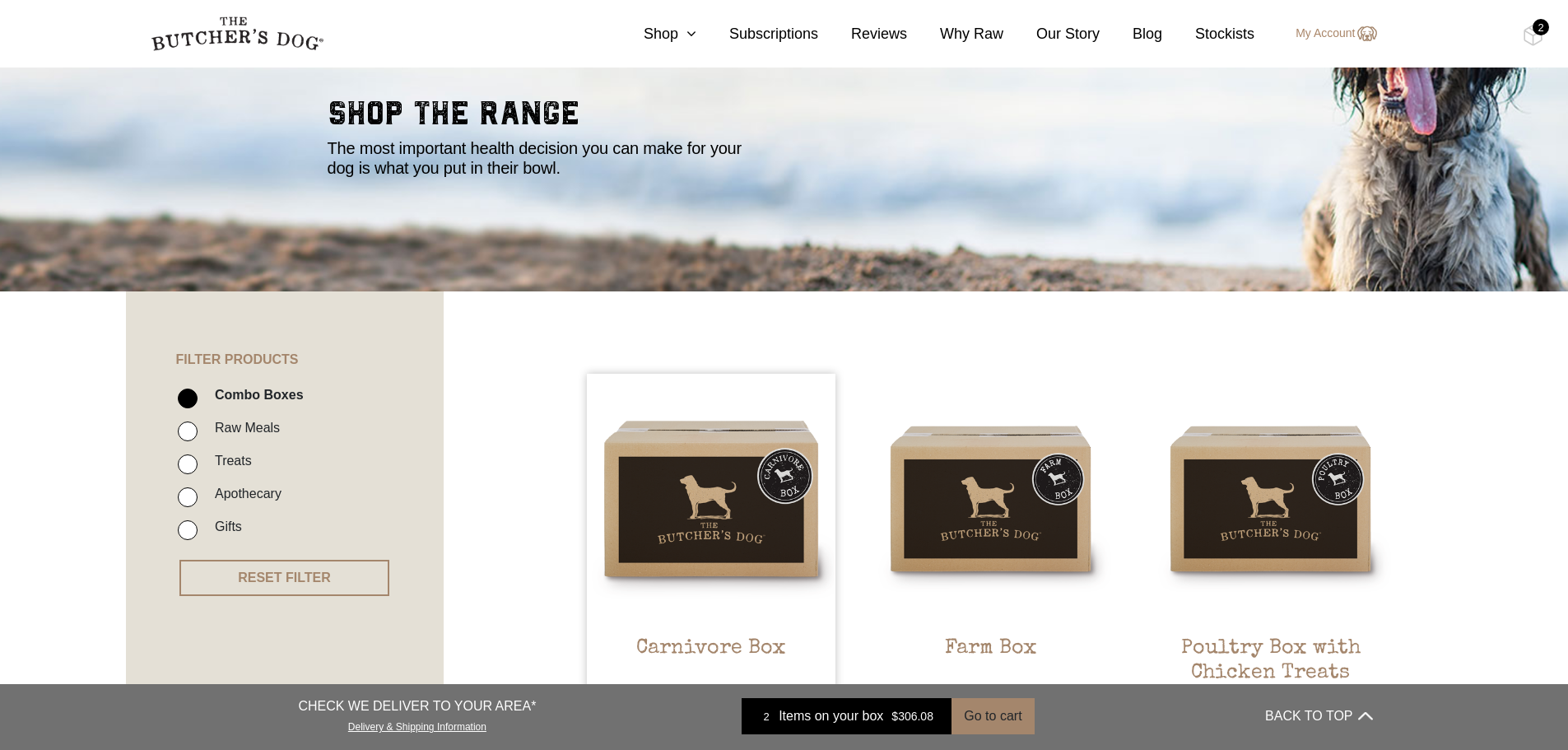
scroll to position [0, 0]
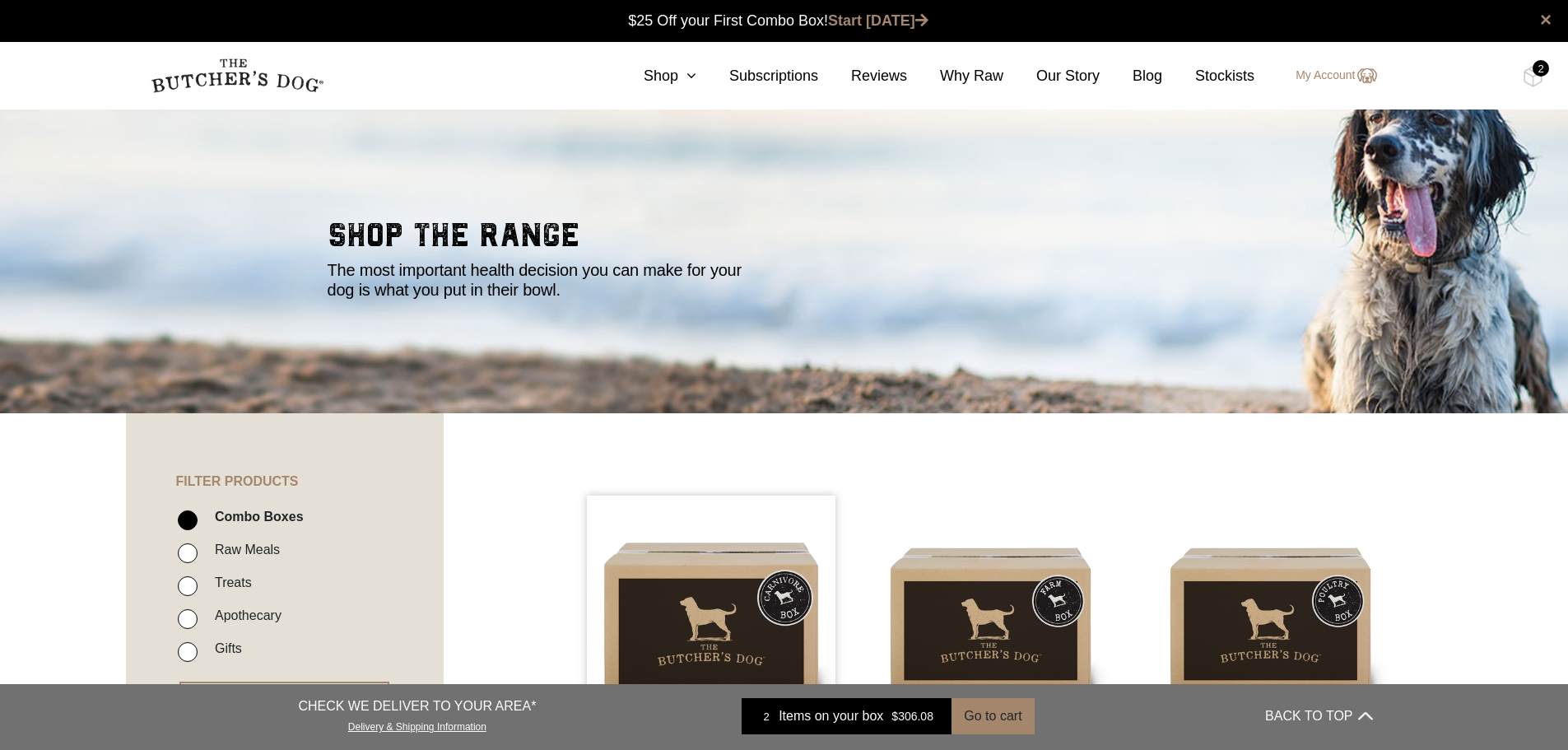
click at [1538, 64] on div "2" at bounding box center [1541, 68] width 17 height 17
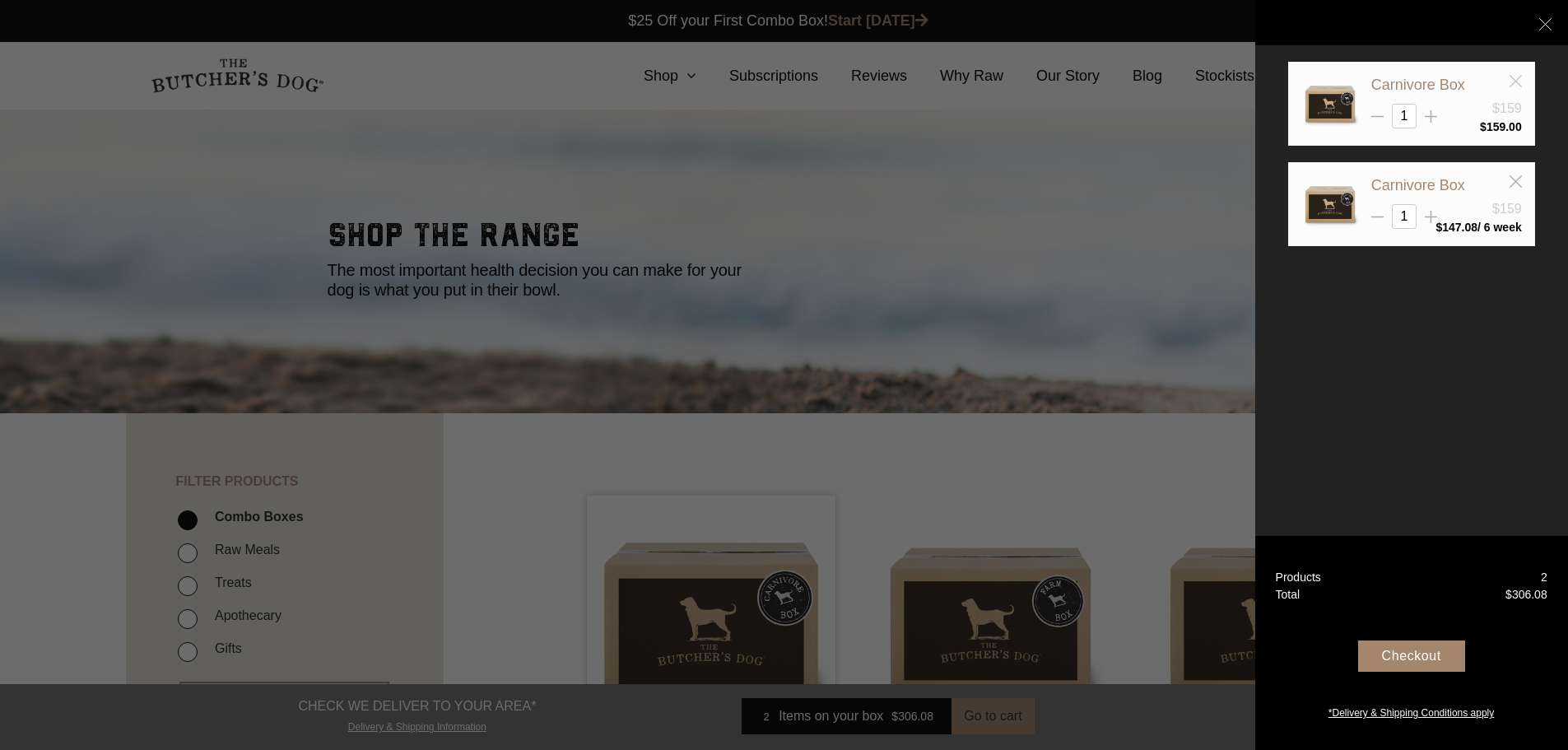
click at [1512, 82] on icon at bounding box center [1515, 81] width 13 height 13
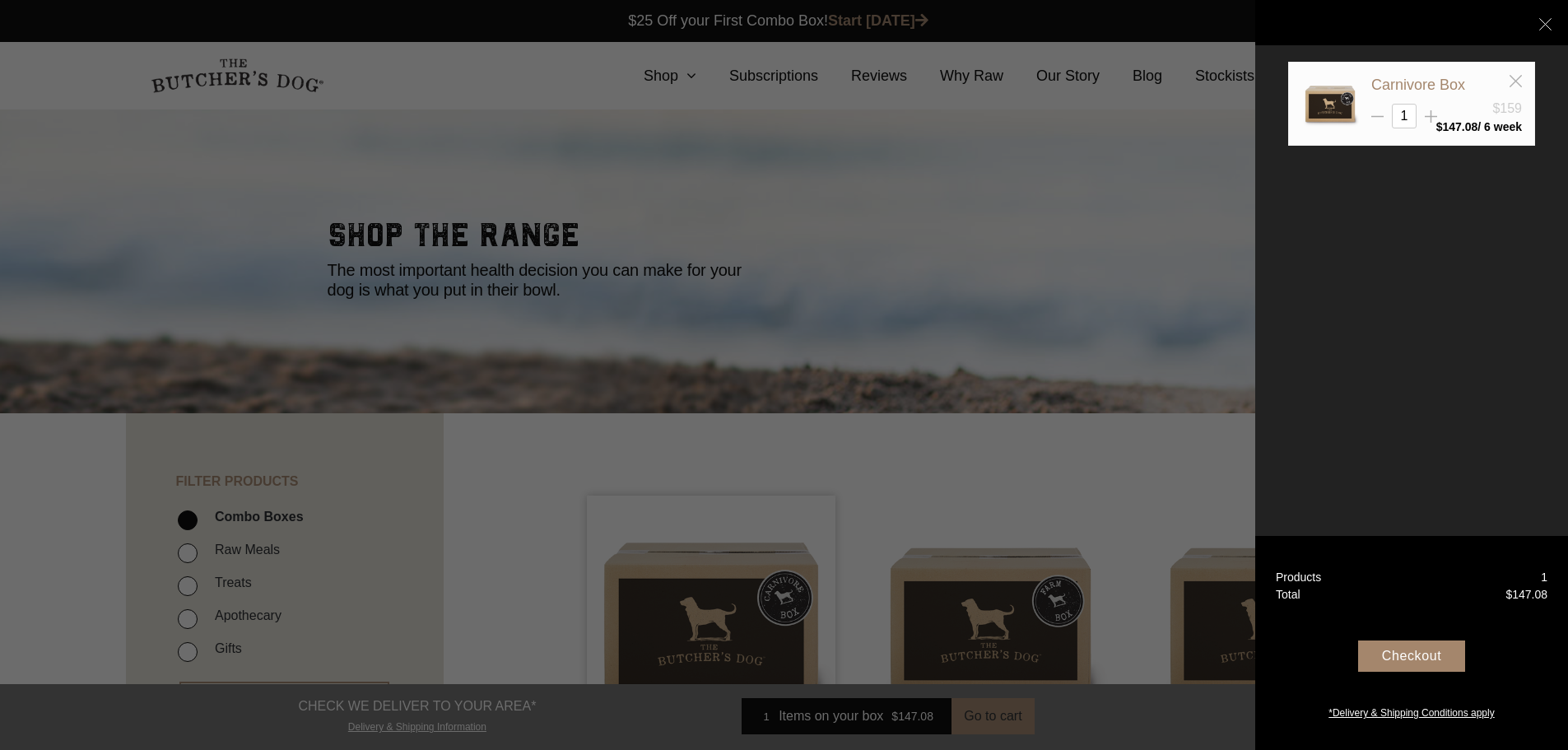
click at [1402, 656] on div "Checkout" at bounding box center [1411, 656] width 107 height 31
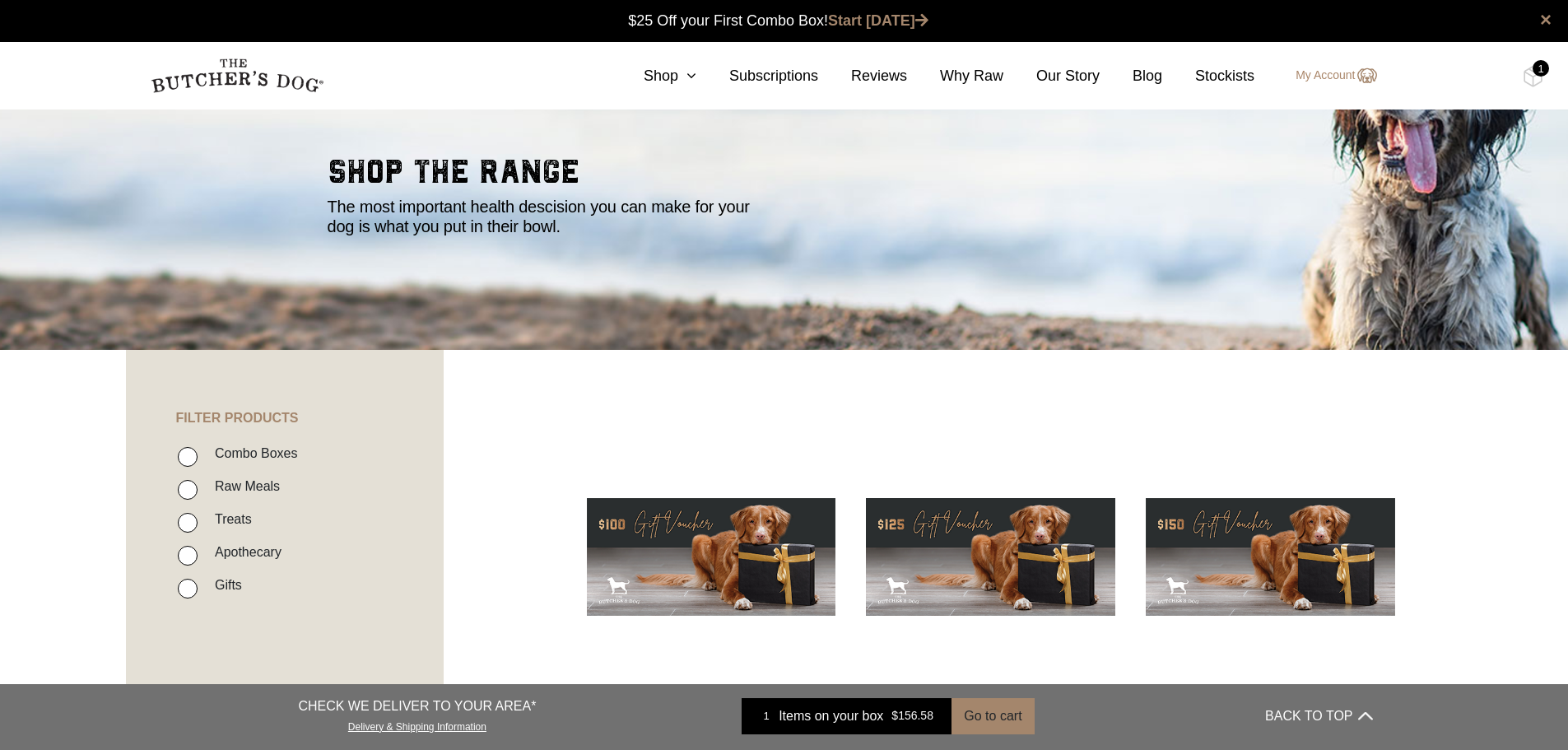
scroll to position [165, 0]
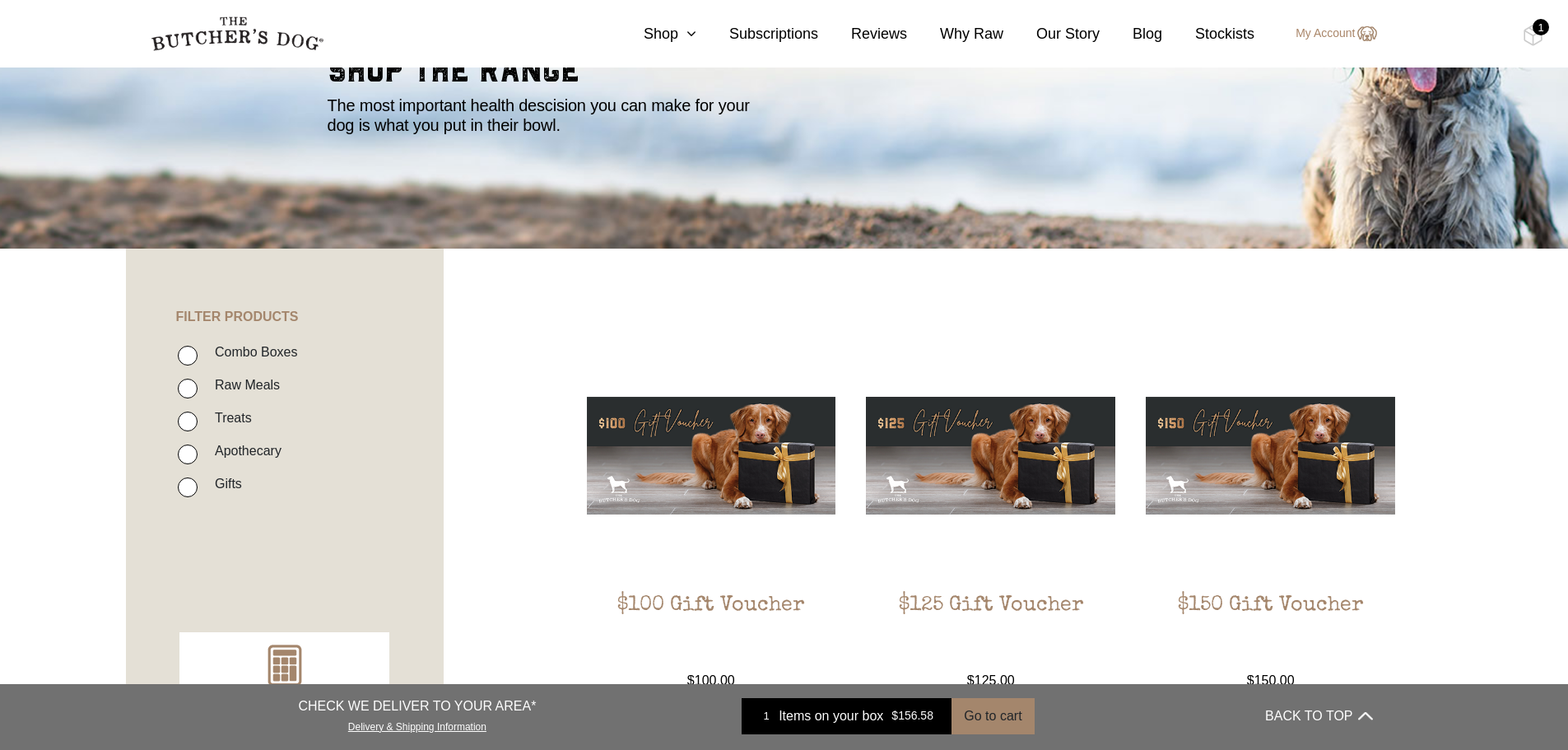
click at [191, 417] on input "Treats" at bounding box center [187, 421] width 19 height 19
checkbox input "true"
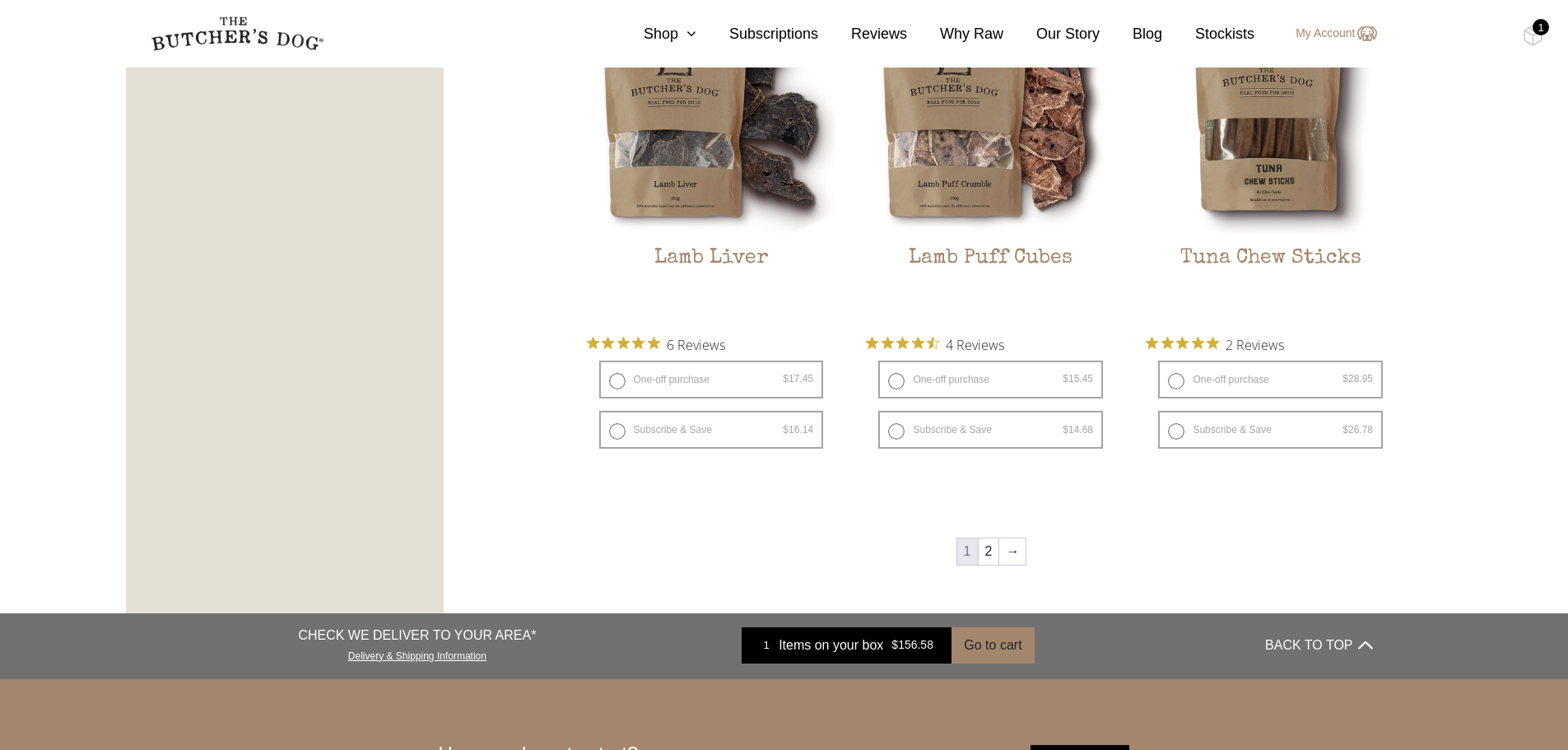
scroll to position [2101, 0]
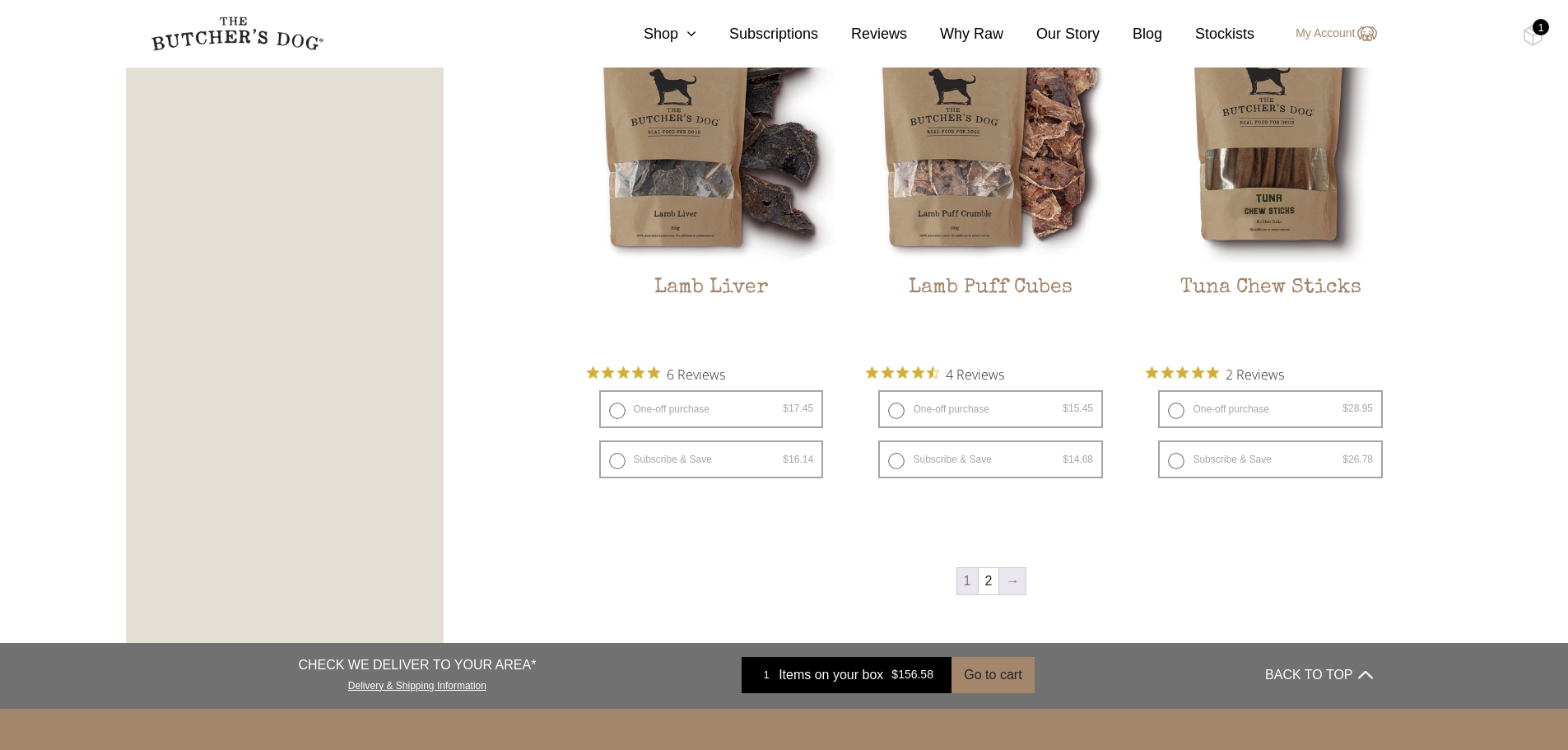
click at [1009, 580] on link "→" at bounding box center [1011, 580] width 26 height 26
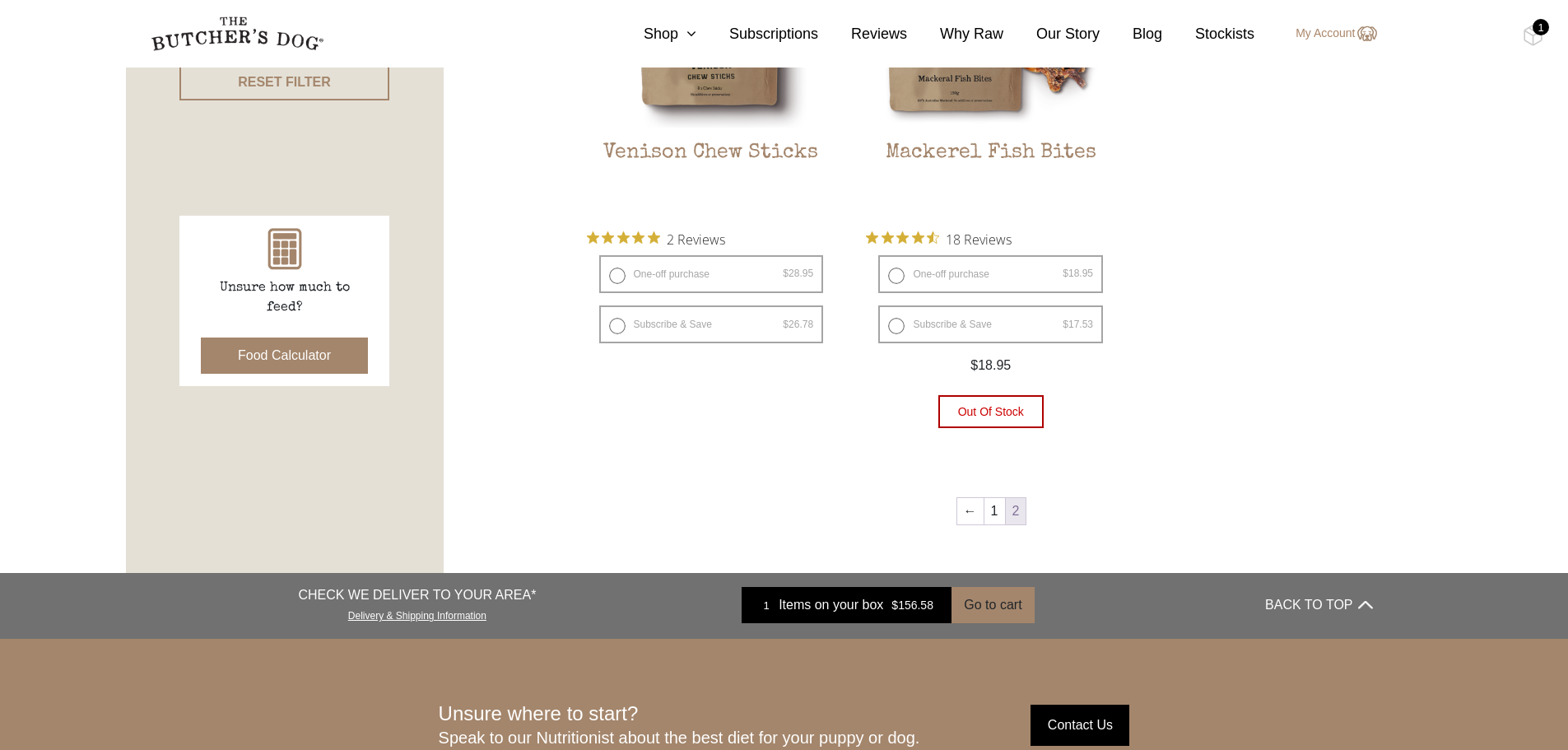
scroll to position [619, 0]
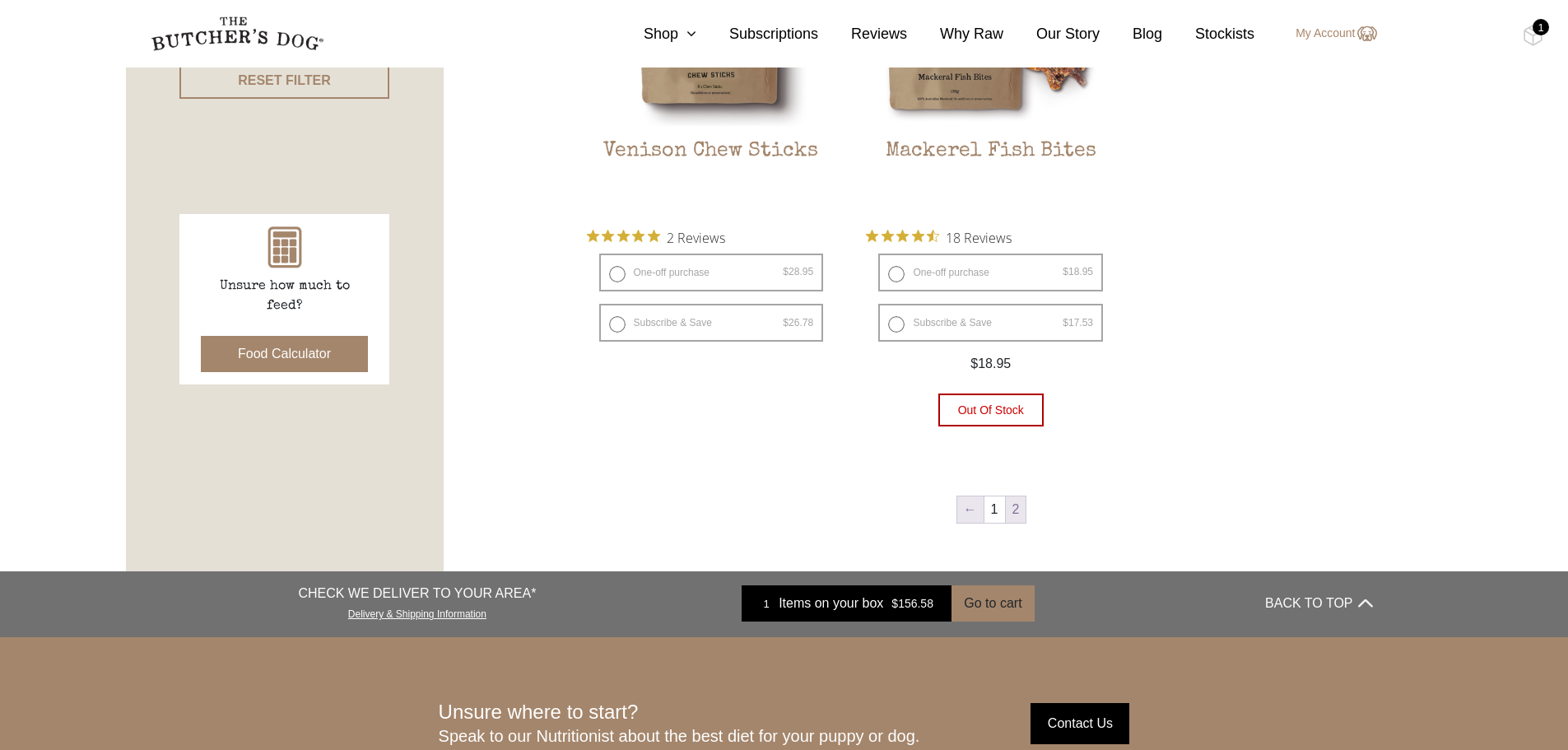
click at [967, 511] on link "←" at bounding box center [970, 509] width 26 height 26
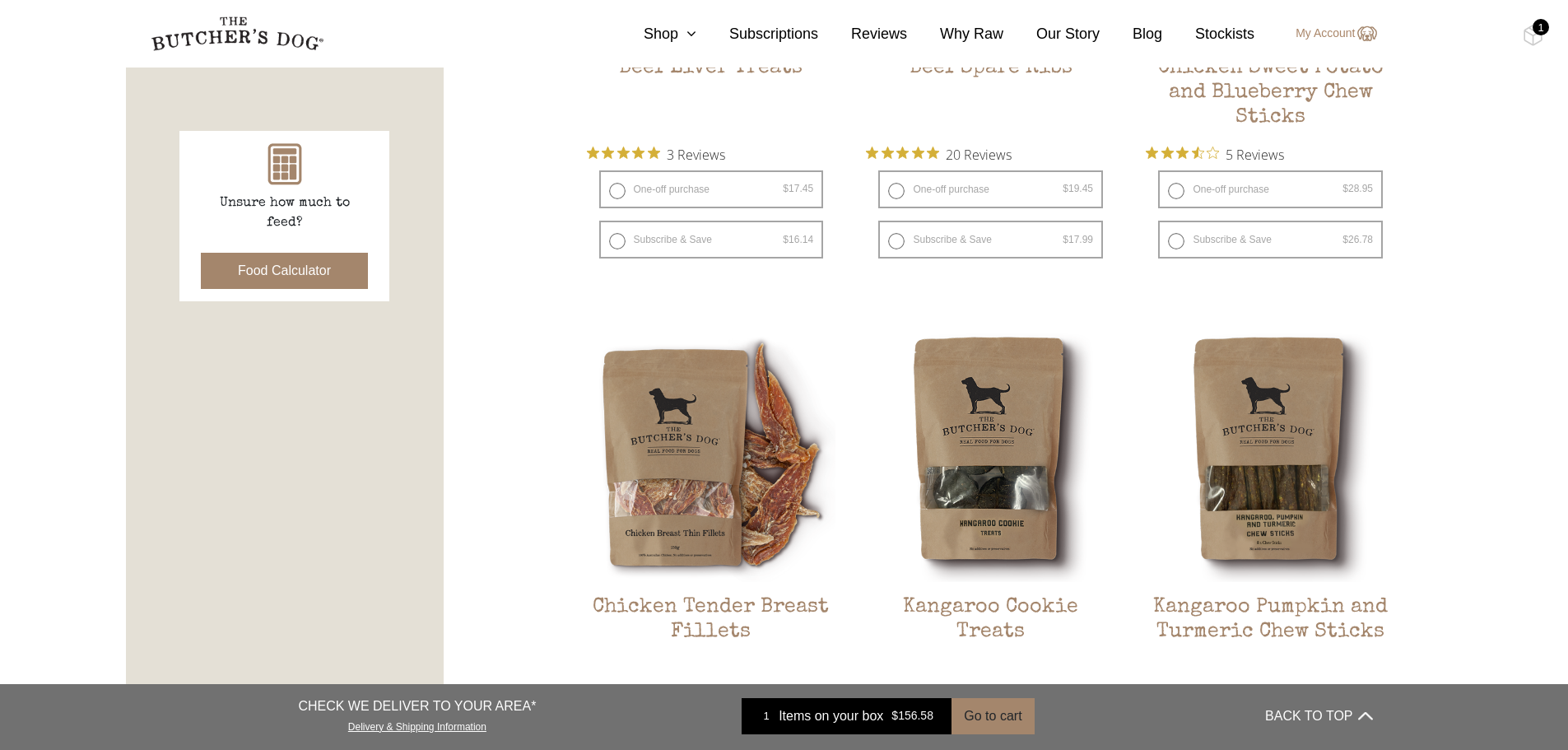
scroll to position [701, 0]
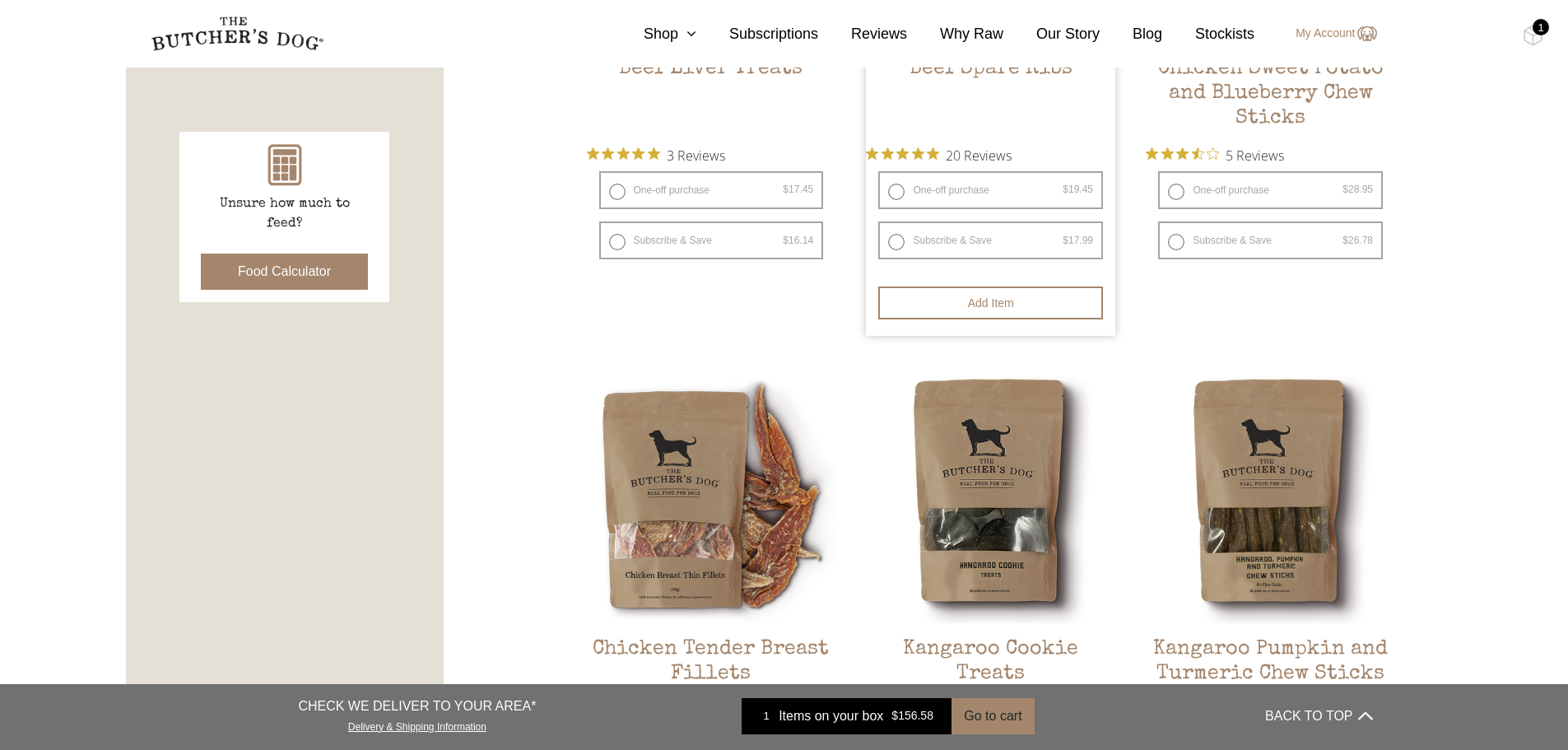
click at [897, 195] on label "One-off purchase $ 19.45 — or subscribe and save 7.5%" at bounding box center [990, 190] width 224 height 38
radio input "true"
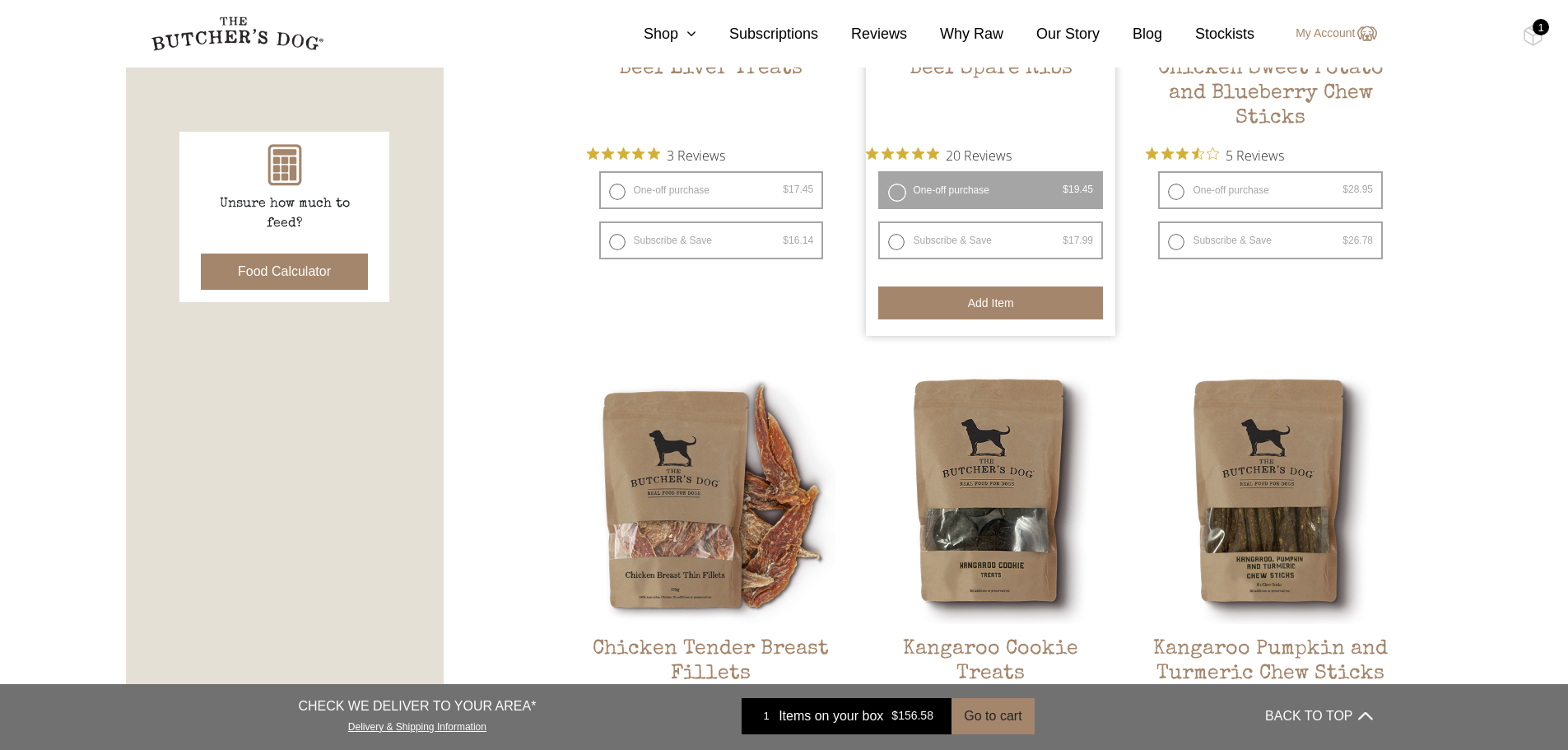
click at [974, 305] on button "Add item" at bounding box center [990, 303] width 224 height 33
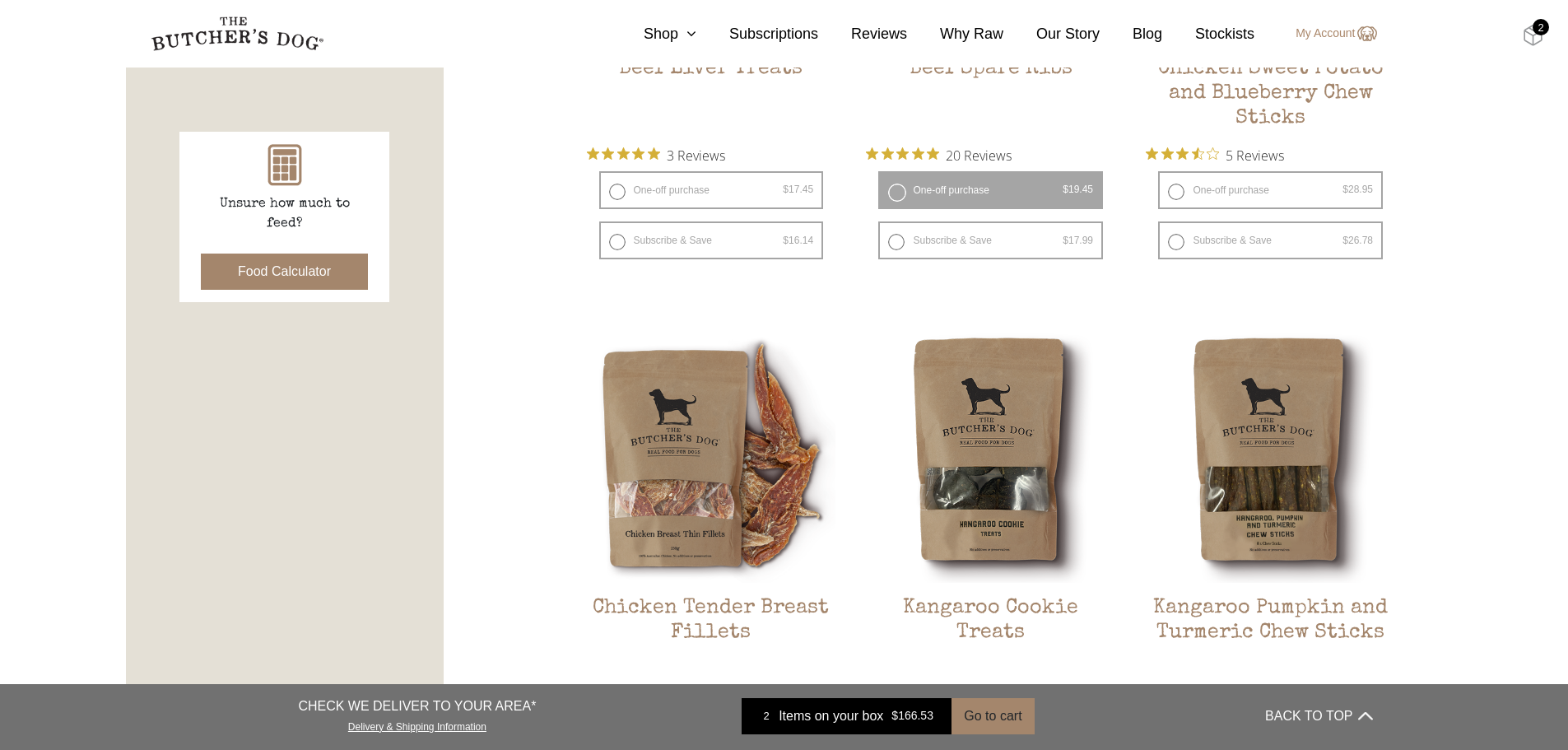
click at [1528, 35] on img at bounding box center [1533, 35] width 20 height 21
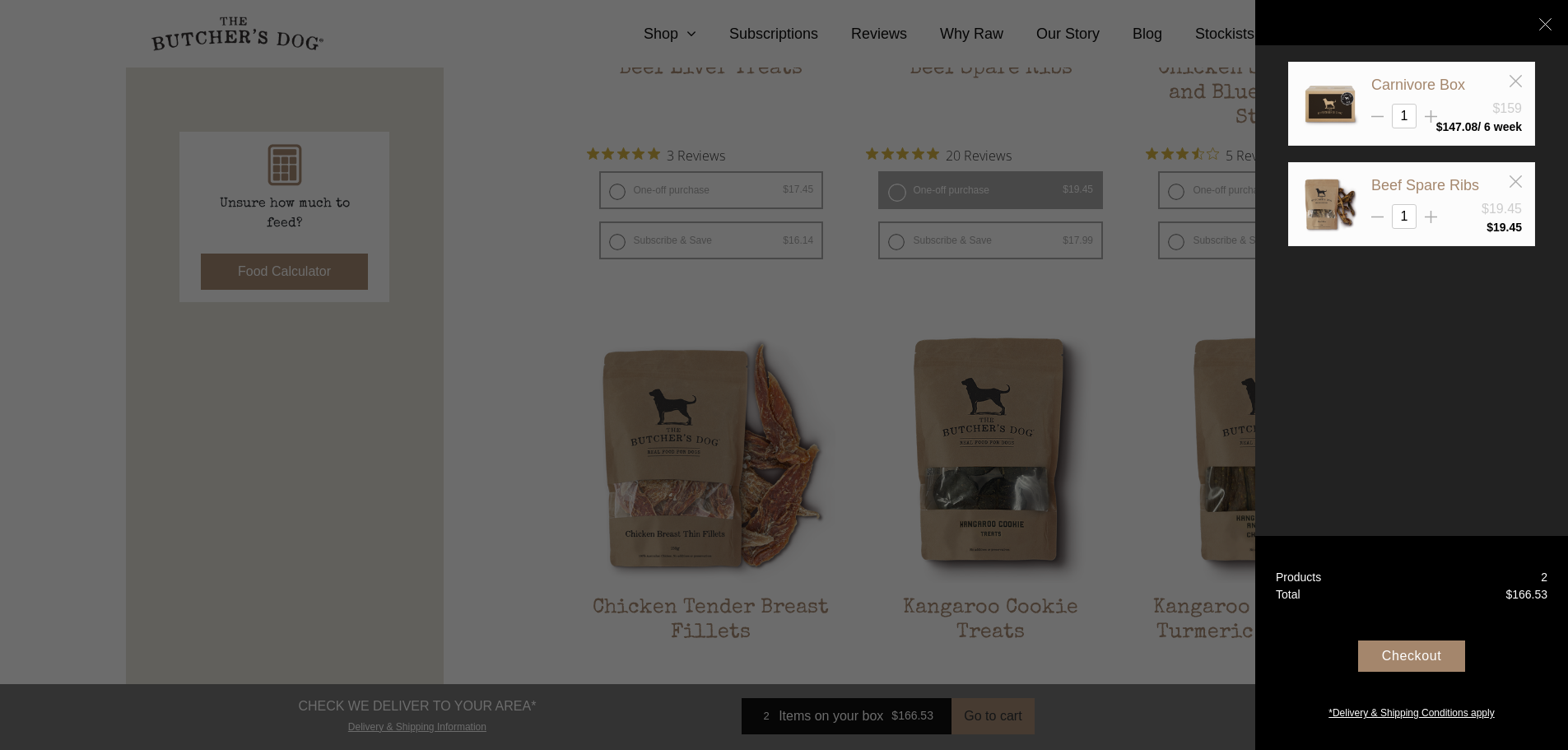
click at [1430, 651] on div "Checkout" at bounding box center [1411, 656] width 107 height 31
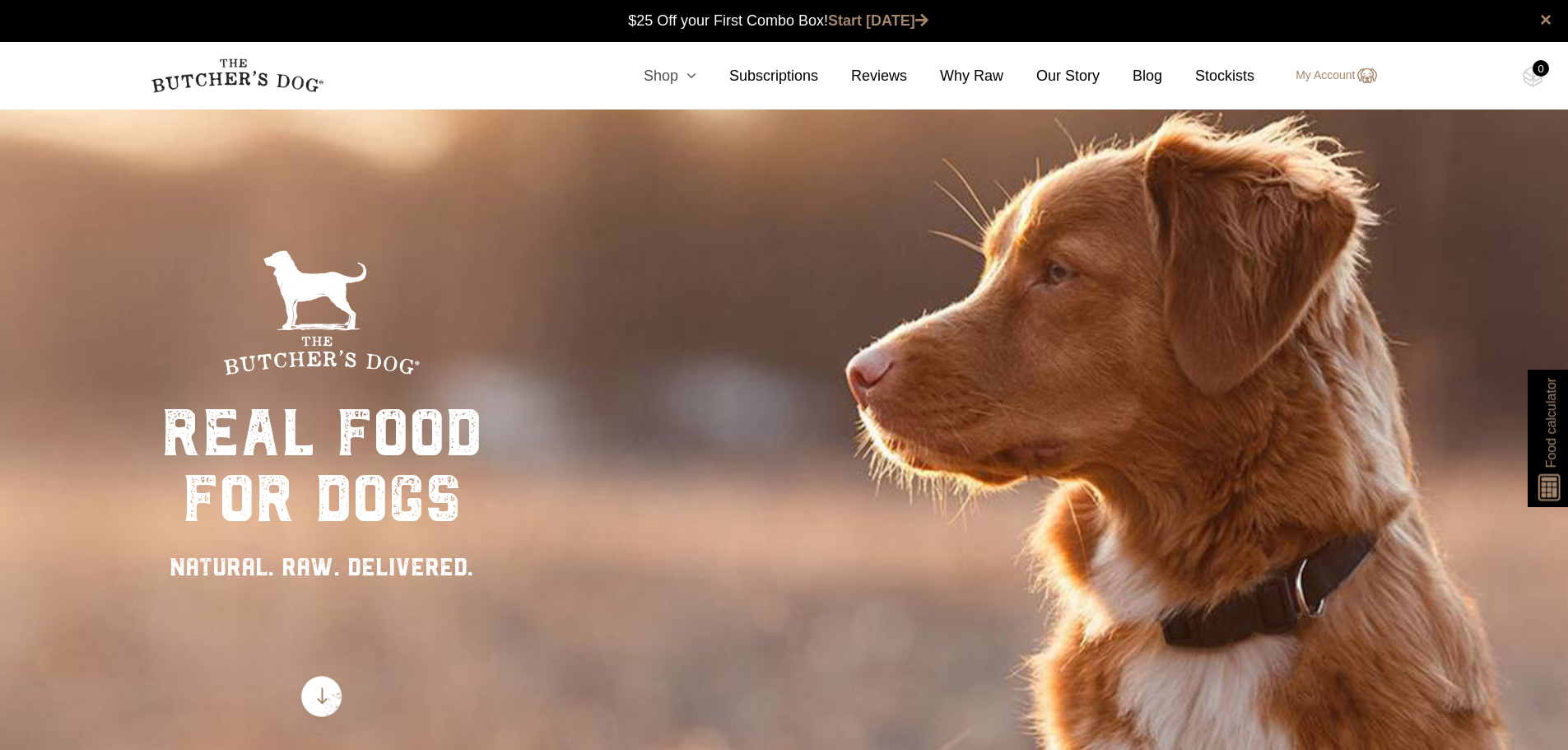
click at [692, 78] on icon at bounding box center [687, 76] width 18 height 15
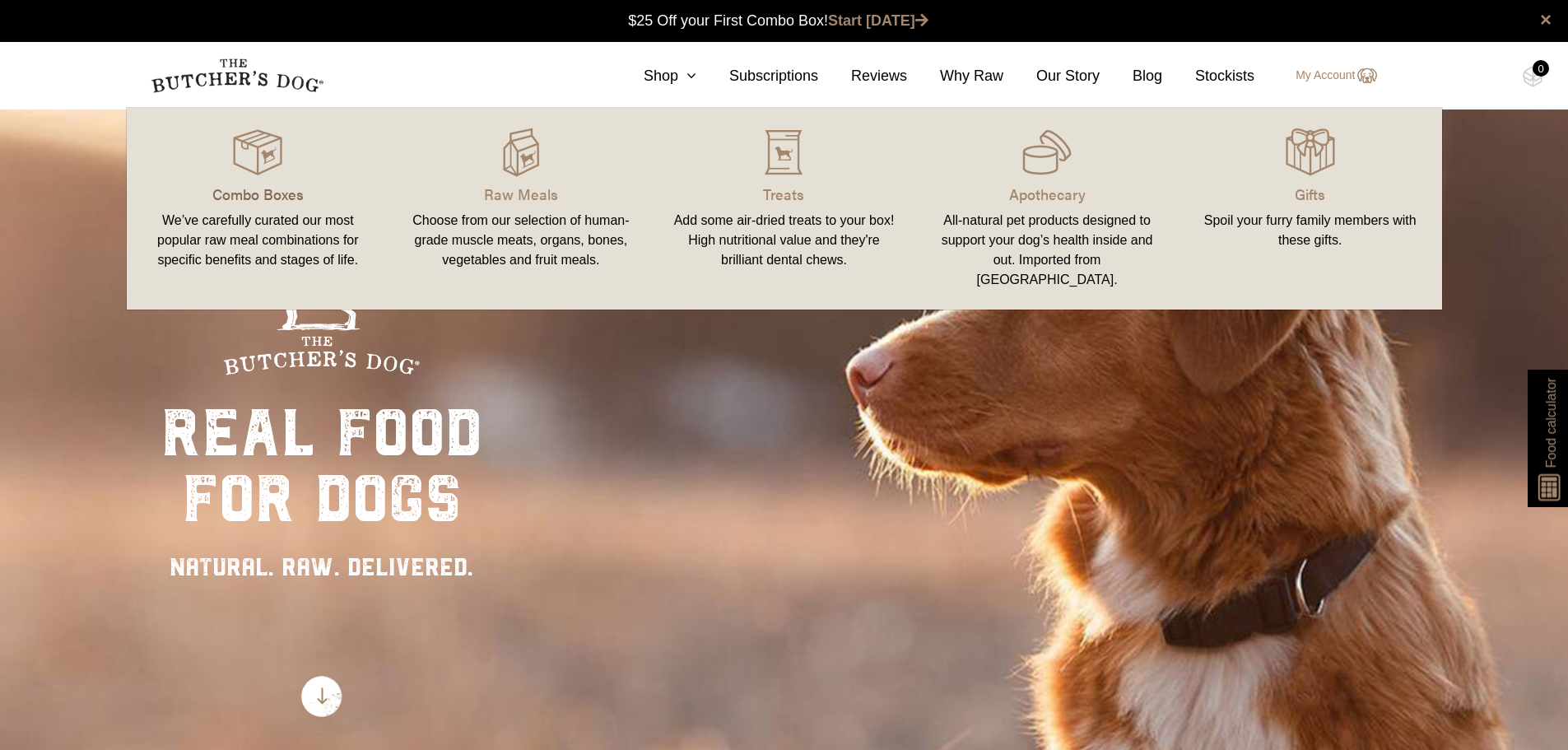
click at [228, 198] on p "Combo Boxes" at bounding box center [258, 194] width 224 height 22
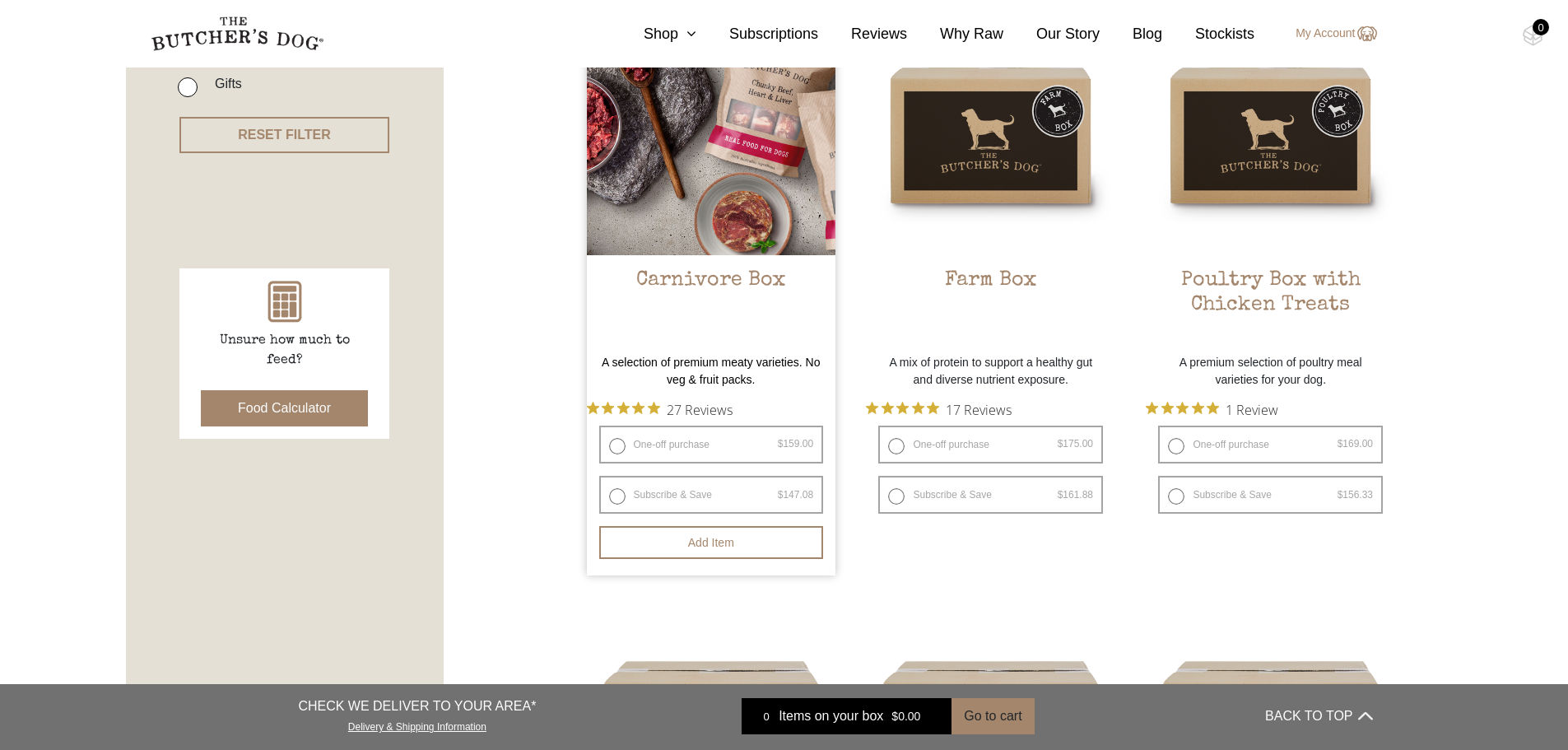
scroll to position [659, 0]
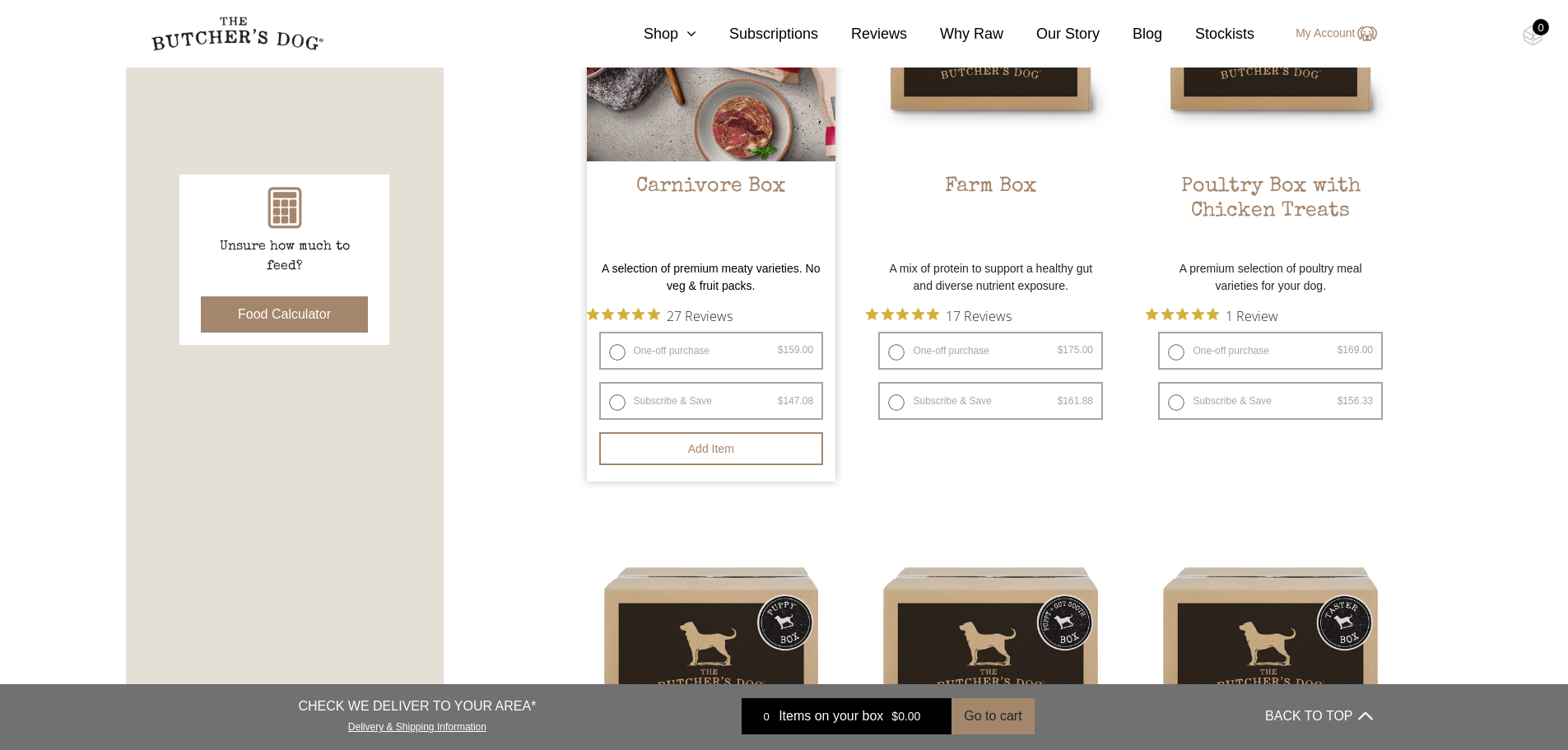
click at [617, 357] on label "One-off purchase $ 159.00 — or subscribe and save 7.5%" at bounding box center [711, 350] width 224 height 38
radio input "true"
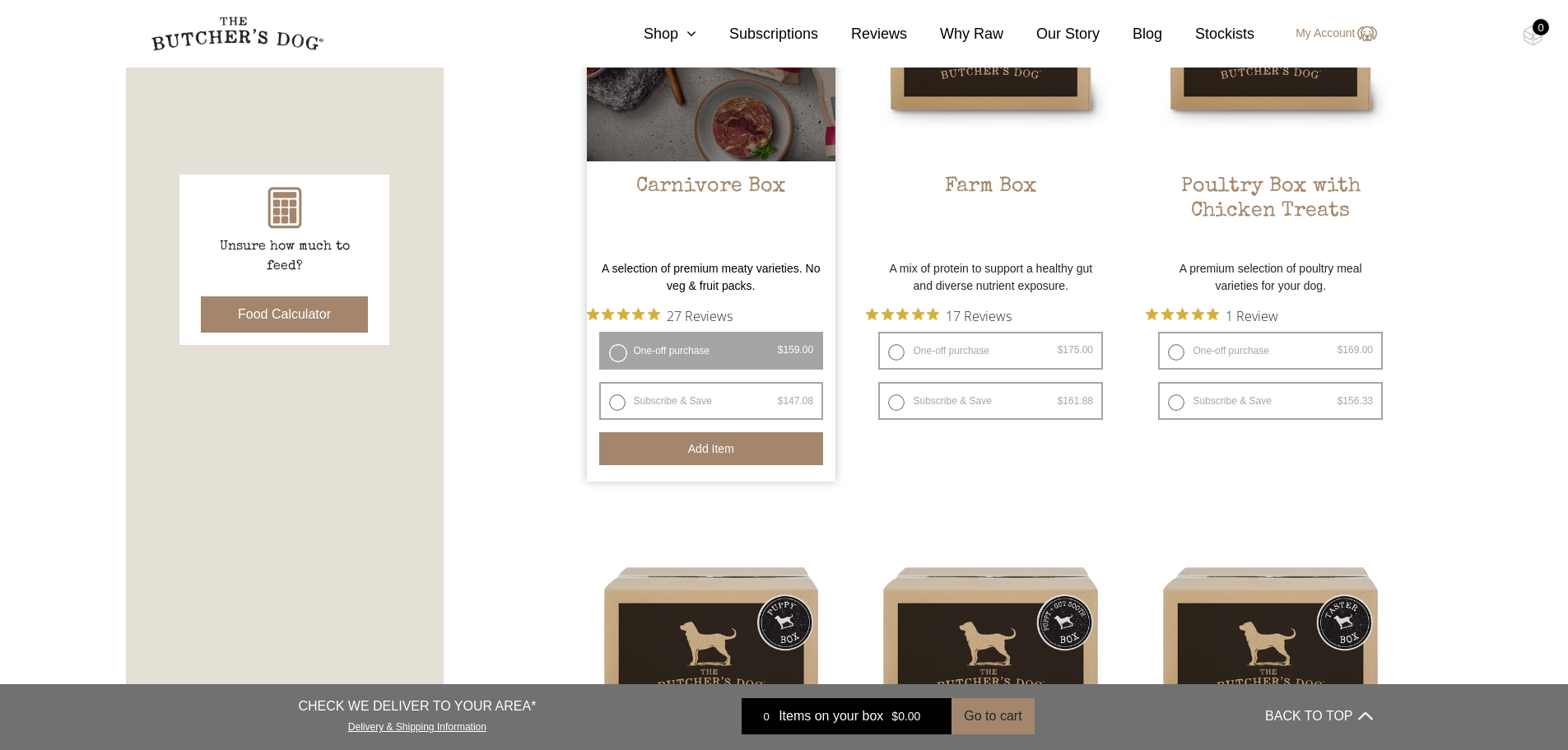
click at [703, 450] on button "Add item" at bounding box center [711, 448] width 224 height 33
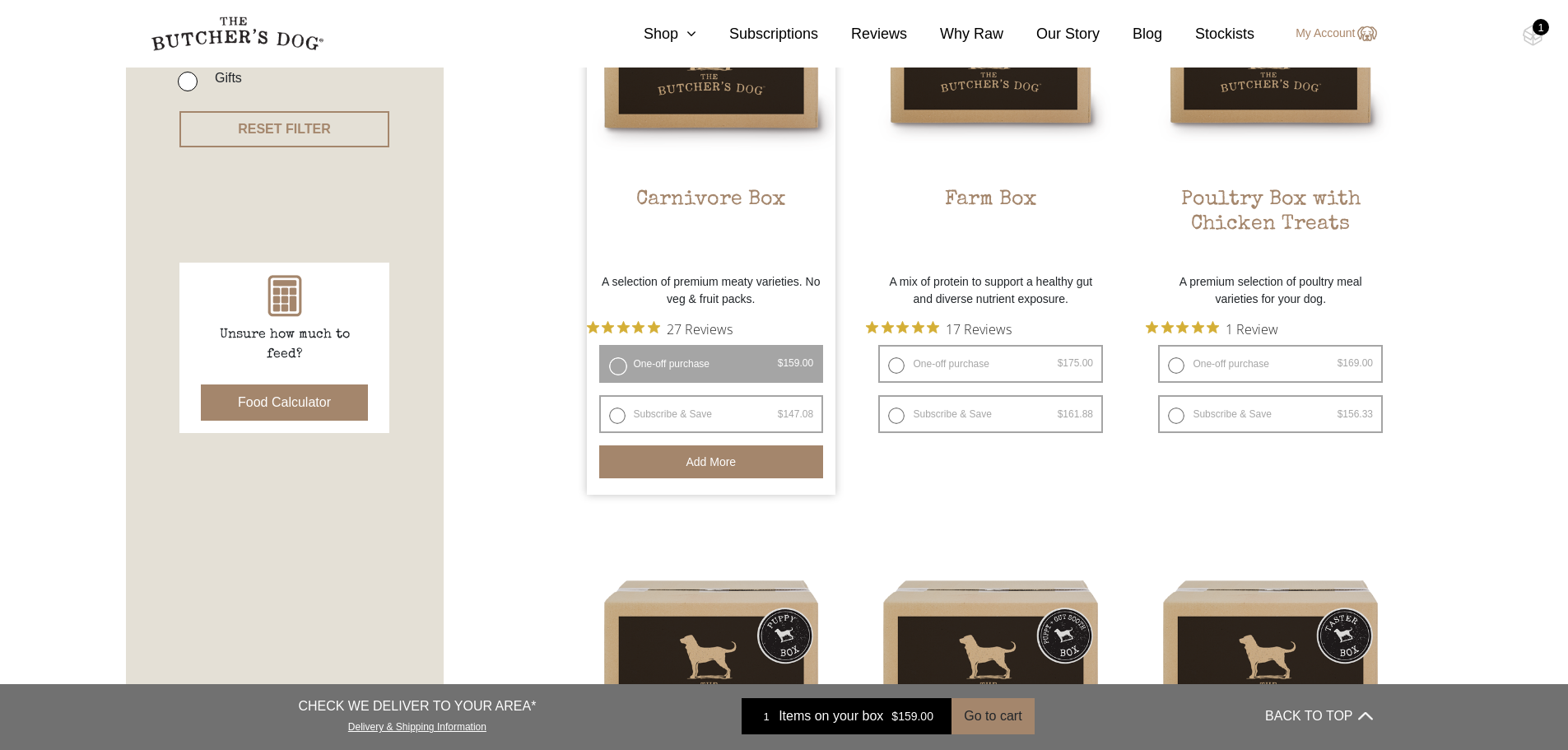
scroll to position [412, 0]
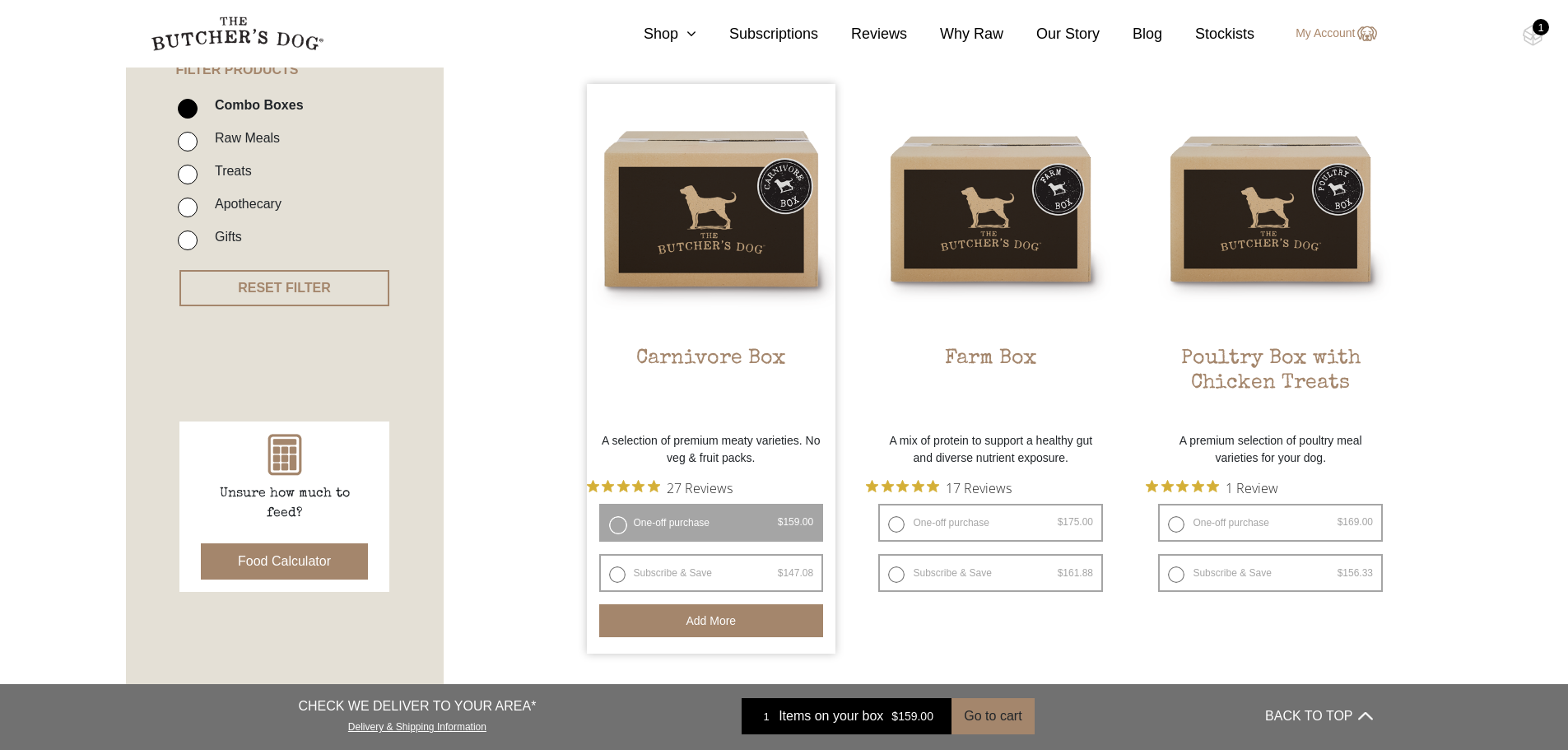
click at [1540, 34] on div "1" at bounding box center [1541, 27] width 17 height 17
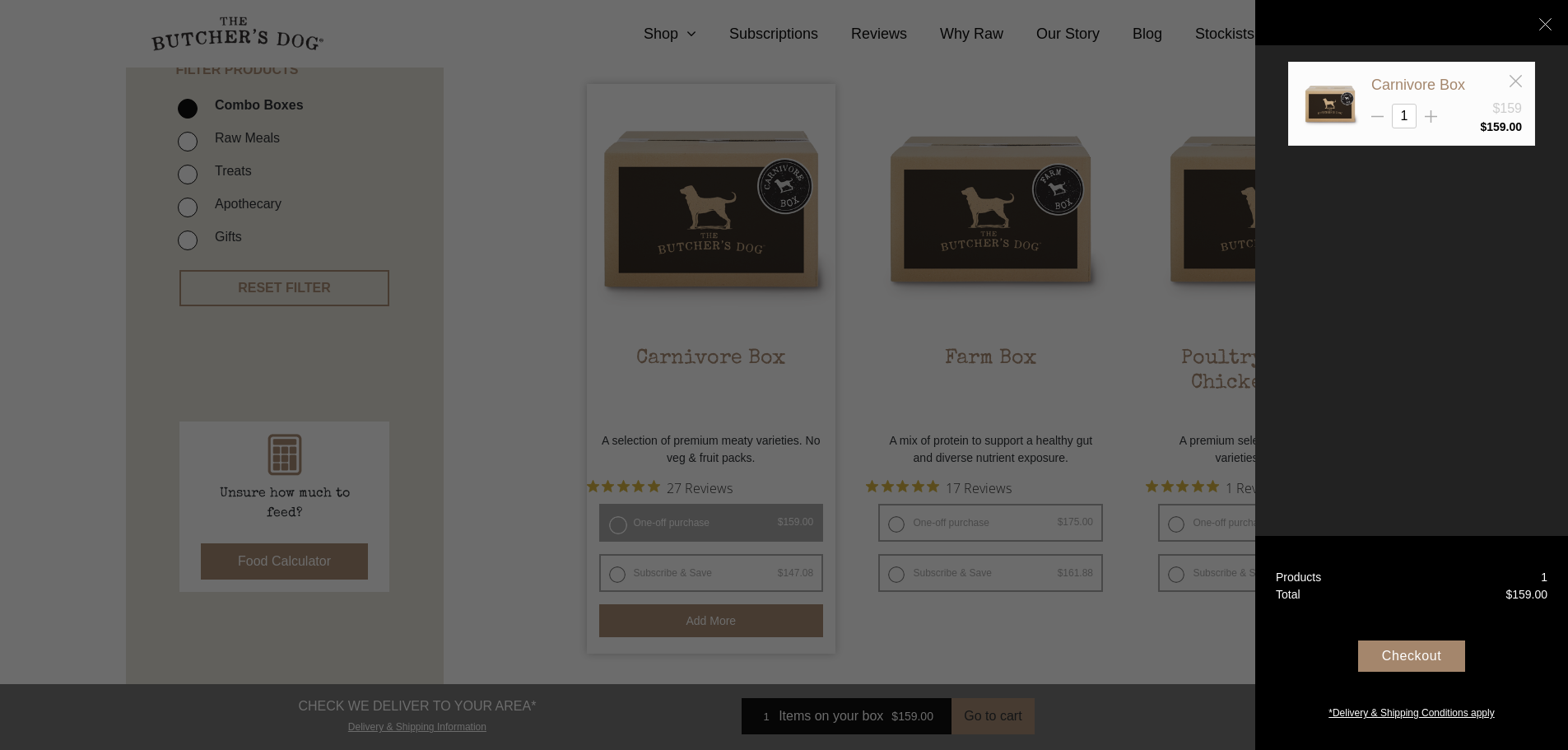
click at [1425, 656] on div "Checkout" at bounding box center [1411, 656] width 107 height 31
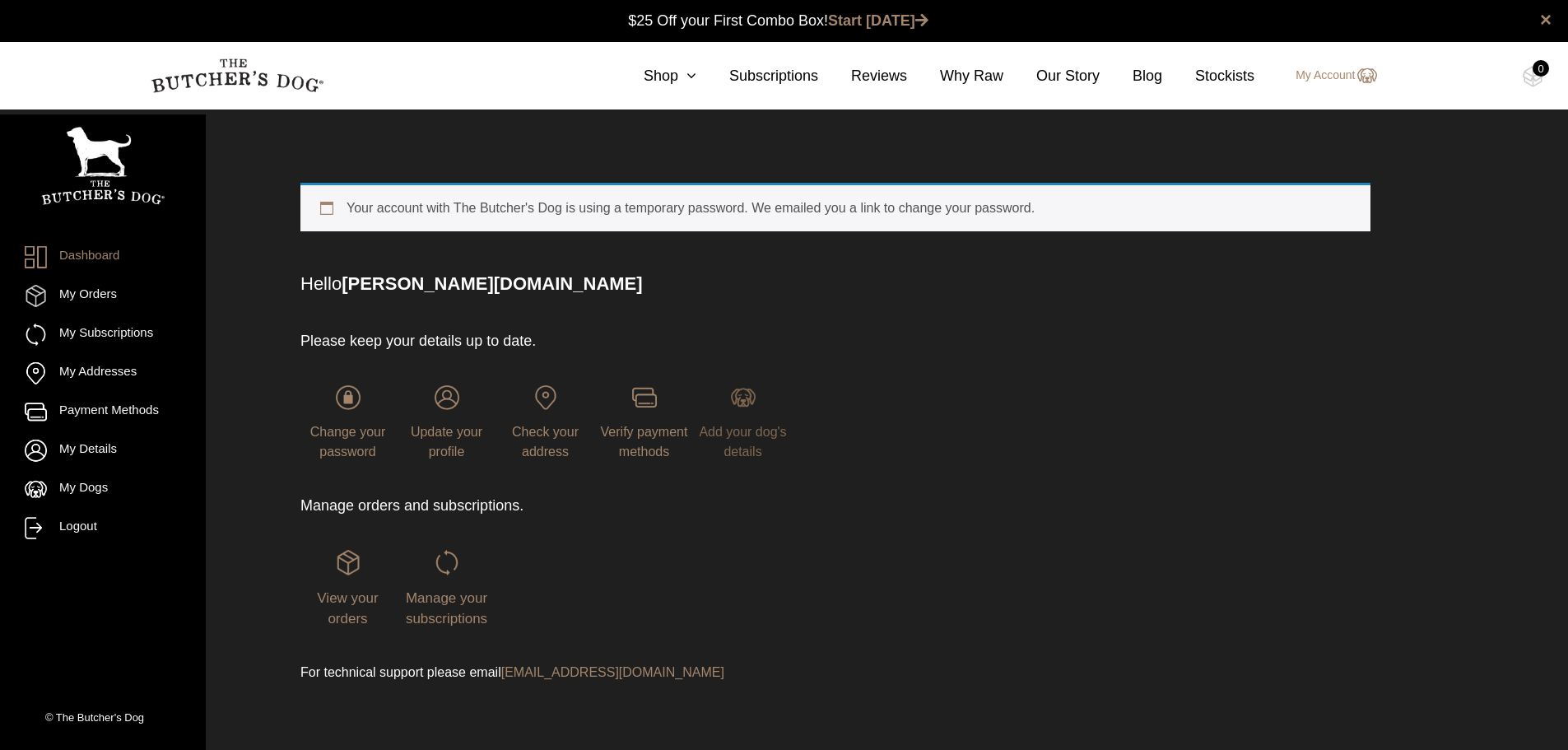
click at [748, 435] on span "Add your dog's details" at bounding box center [741, 441] width 87 height 34
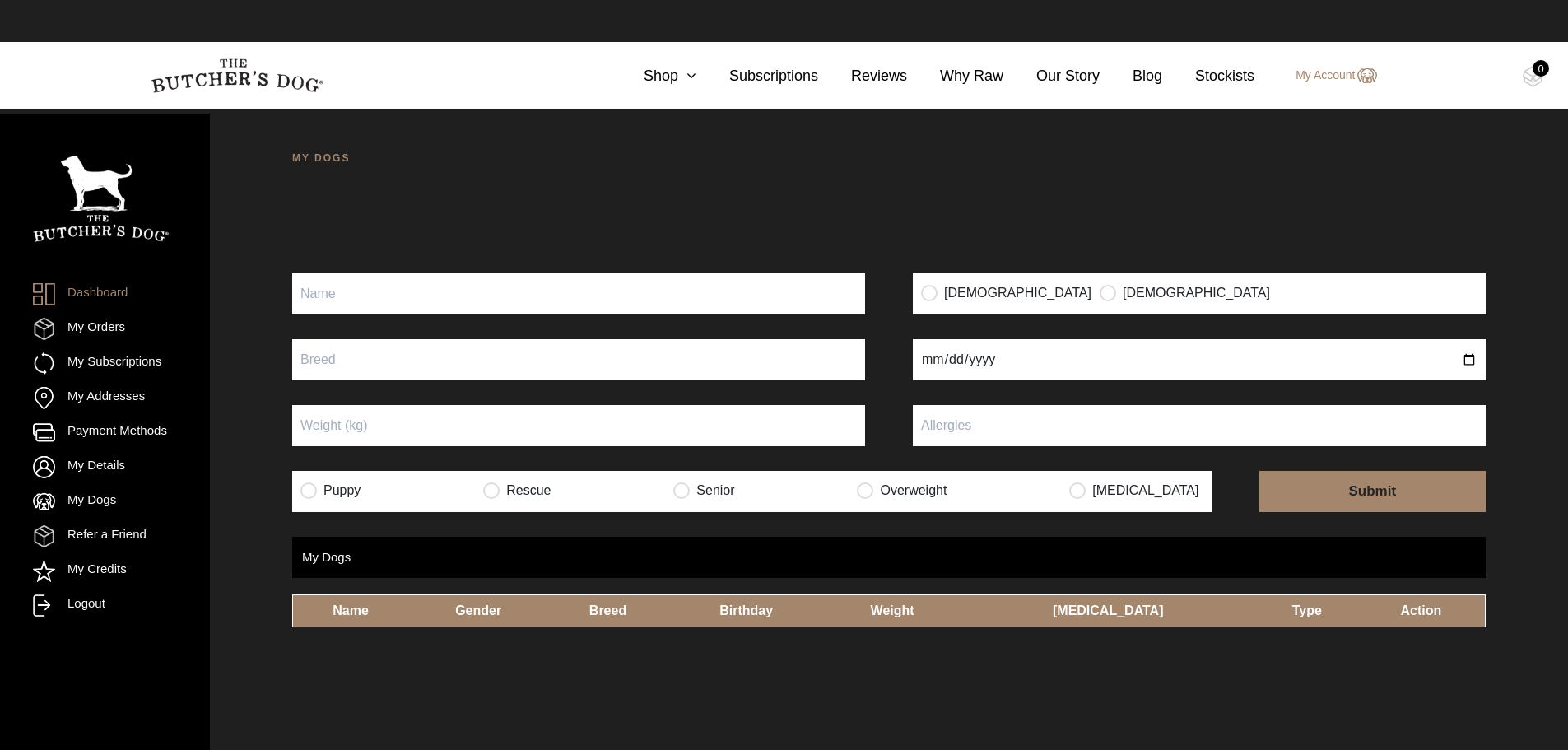
click at [430, 285] on input "Puppy" at bounding box center [578, 294] width 573 height 41
drag, startPoint x: 407, startPoint y: 289, endPoint x: 281, endPoint y: 280, distance: 126.3
click at [281, 280] on div "MY DOGS Your dog’s information has been updated Your dog’s information has been…" at bounding box center [889, 483] width 1358 height 750
type input "Poppy"
click at [929, 294] on input "radio" at bounding box center [929, 293] width 17 height 17
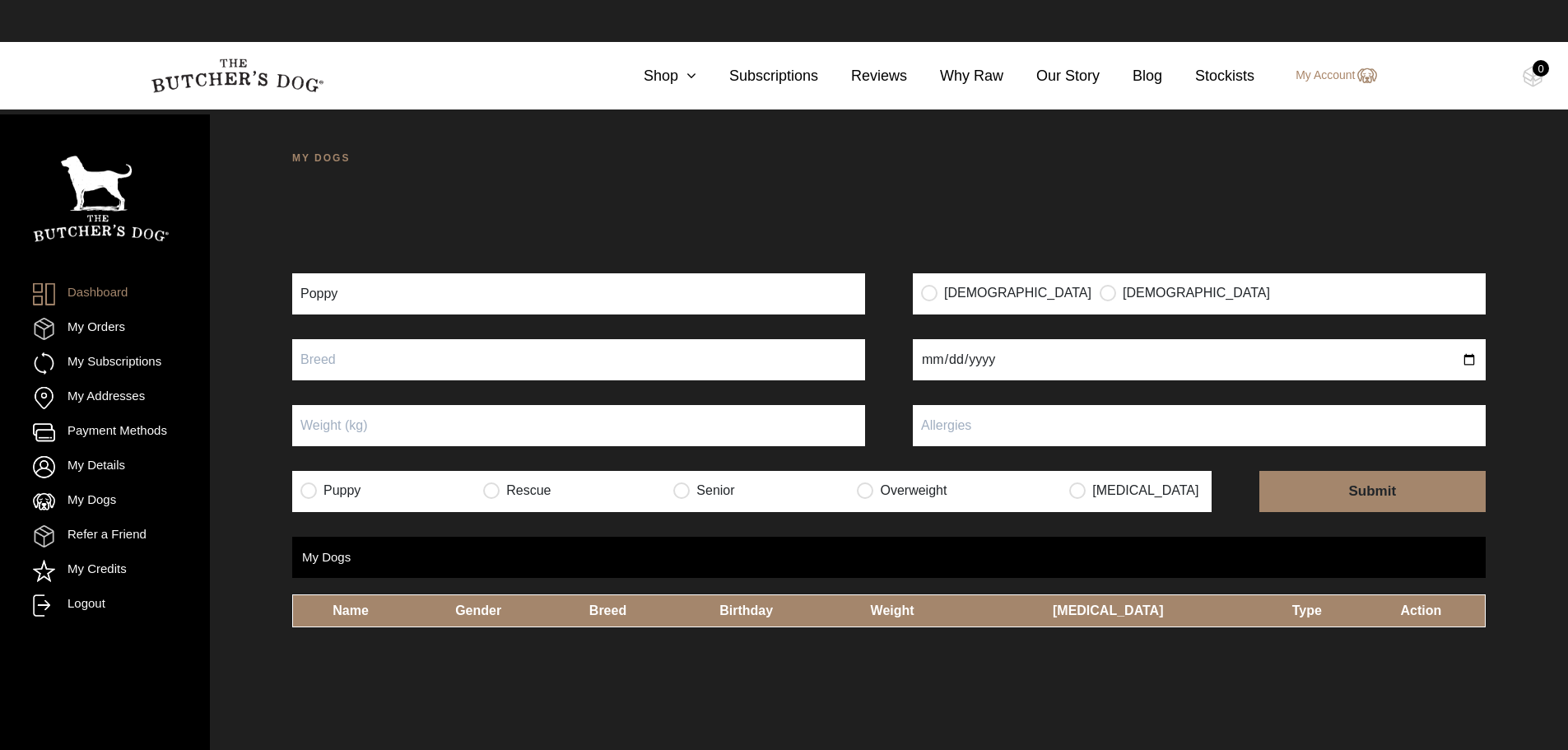
radio input "true"
click at [607, 363] on input "text" at bounding box center [578, 359] width 573 height 41
type input "Cocker Spaniel"
type input "2020-03-02"
click at [427, 433] on input "Puppy" at bounding box center [578, 425] width 573 height 41
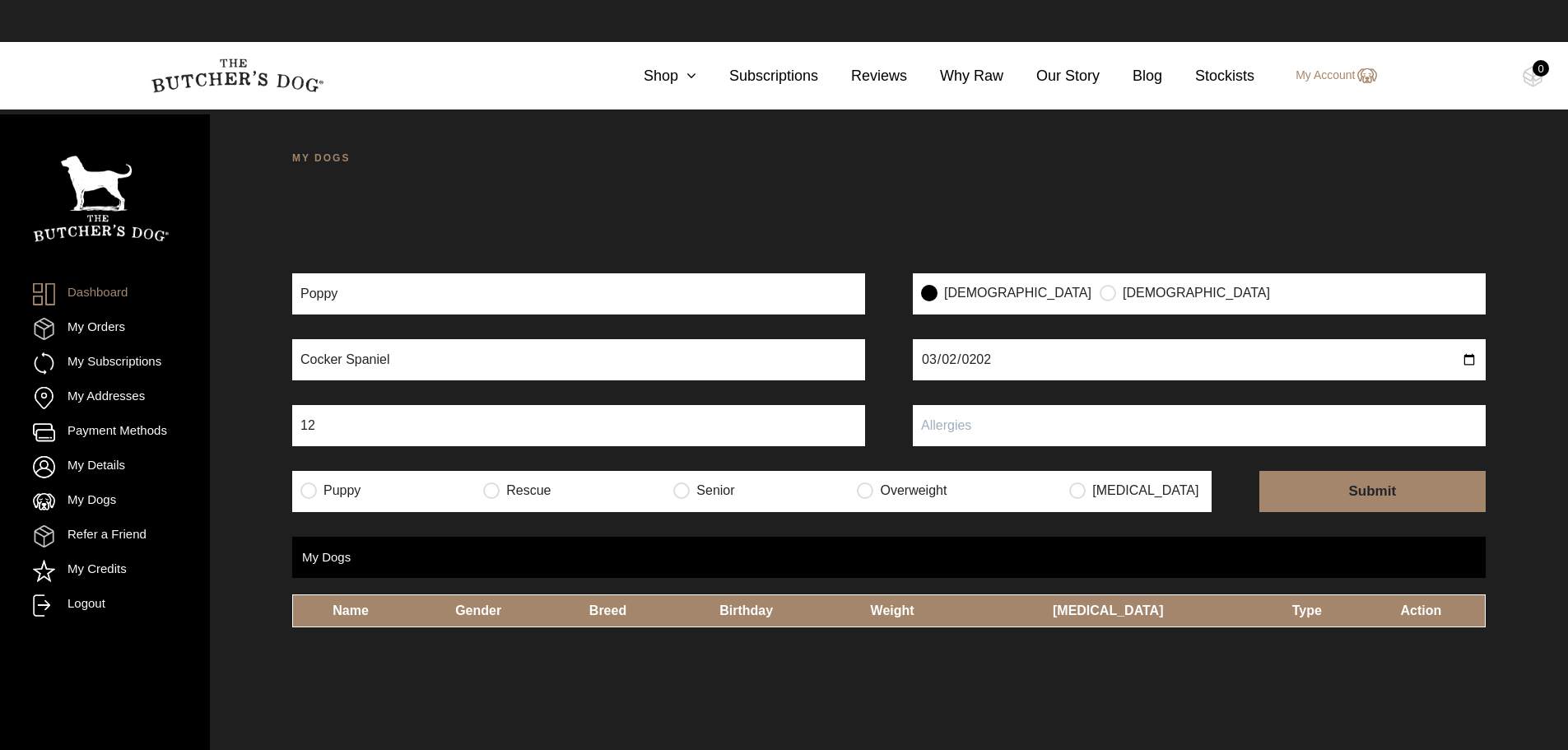
type input "12"
click at [953, 425] on input "text" at bounding box center [1199, 425] width 573 height 41
click at [873, 492] on input "radio" at bounding box center [865, 490] width 17 height 17
radio input "true"
click at [1314, 498] on input "submit" at bounding box center [1372, 491] width 227 height 41
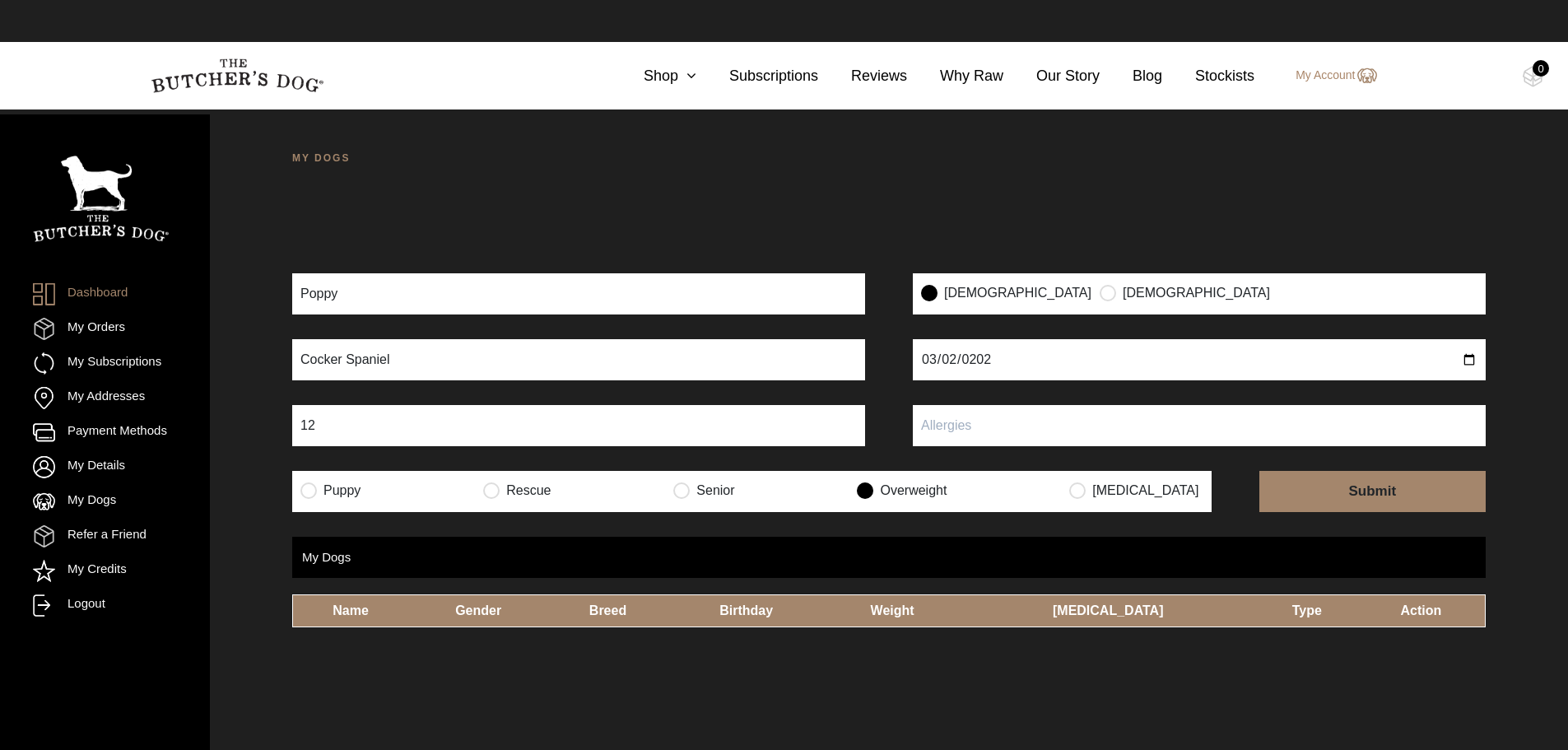
click at [1010, 424] on input "text" at bounding box center [1199, 425] width 573 height 41
type input "no"
click at [1373, 492] on input "submit" at bounding box center [1372, 491] width 227 height 41
